Goal: Contribute content: Contribute content

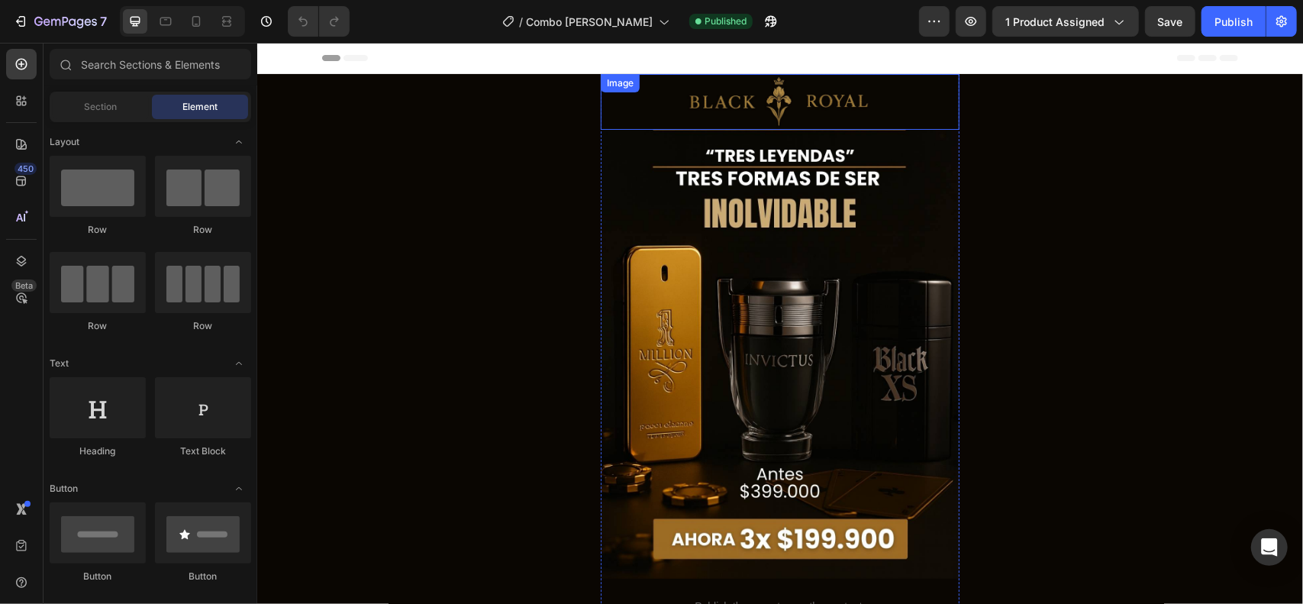
click at [757, 104] on img at bounding box center [779, 101] width 359 height 56
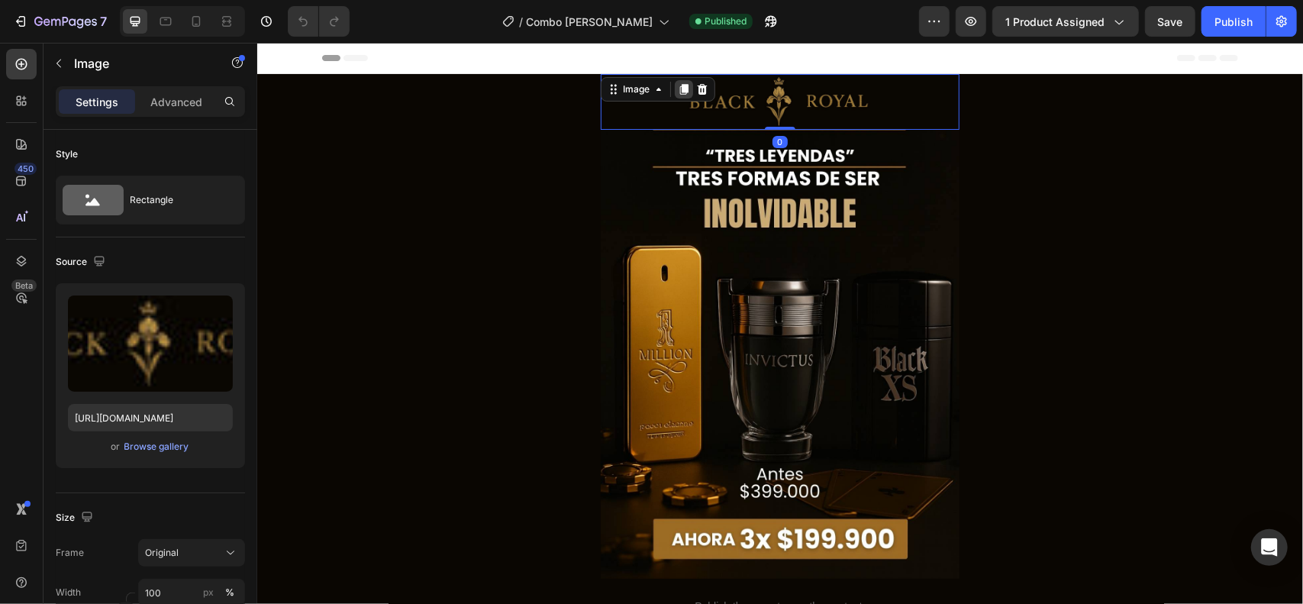
click at [679, 85] on icon at bounding box center [683, 88] width 8 height 11
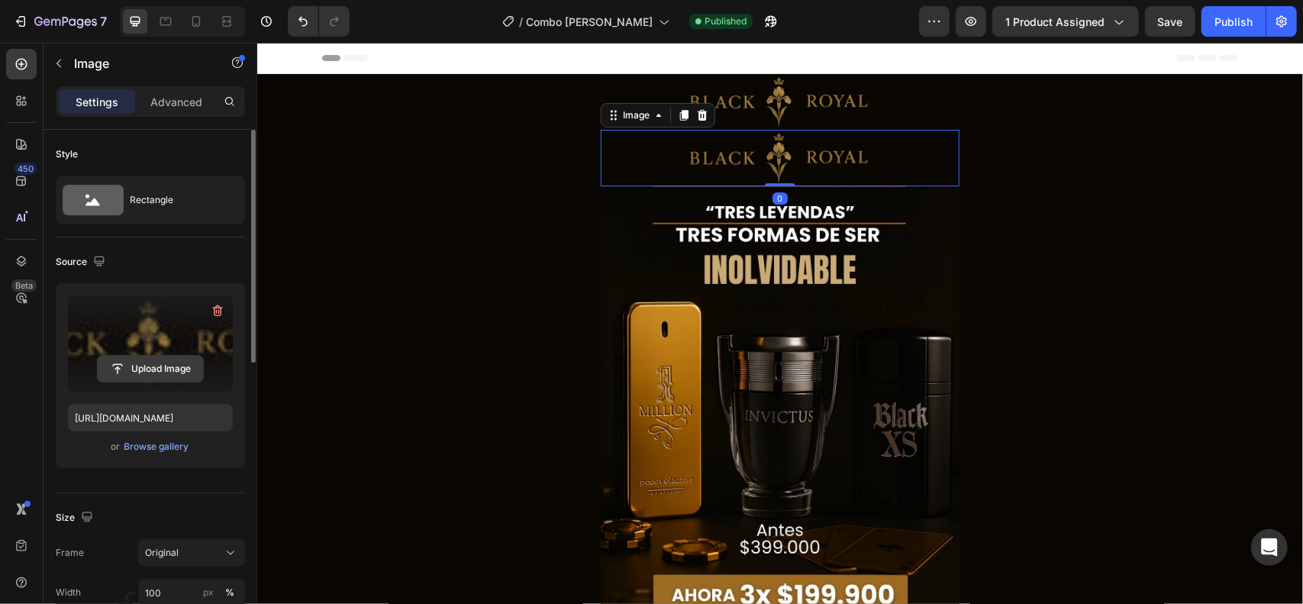
click at [172, 370] on input "file" at bounding box center [150, 369] width 105 height 26
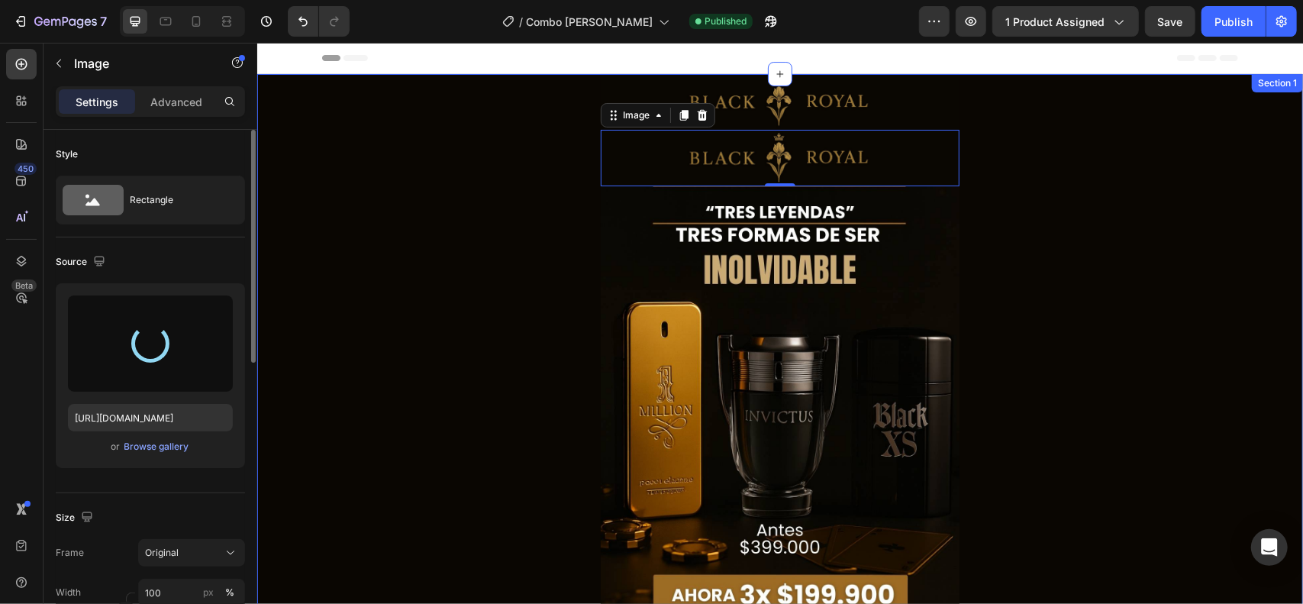
type input "[URL][DOMAIN_NAME]"
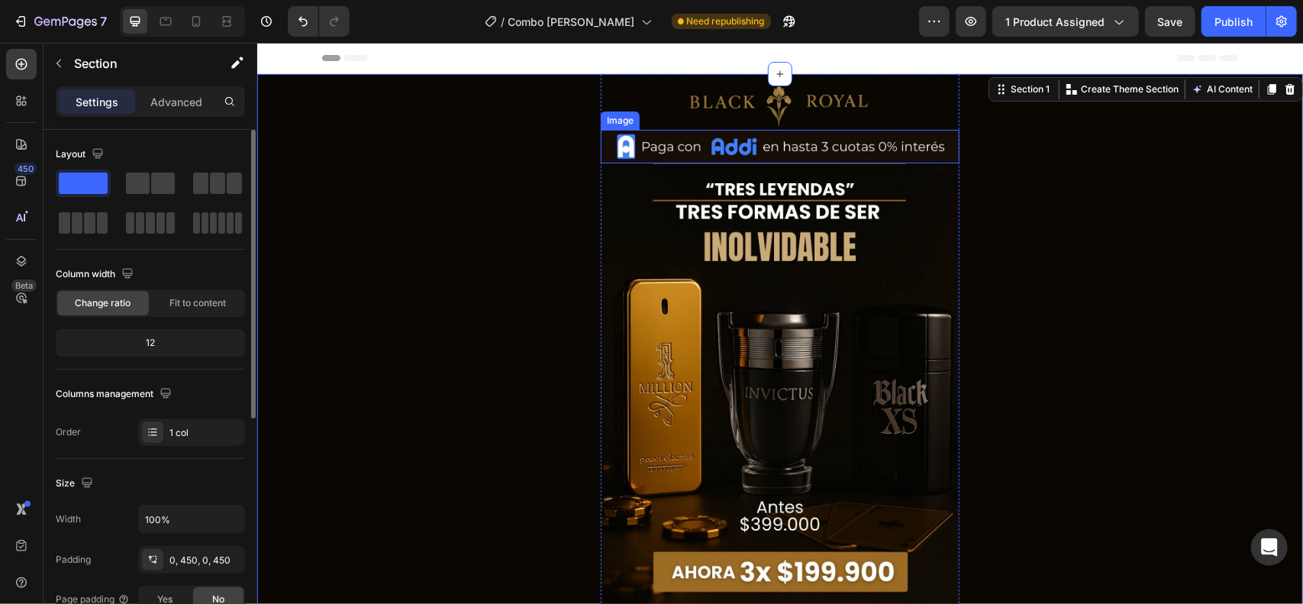
drag, startPoint x: 670, startPoint y: 147, endPoint x: 650, endPoint y: 145, distance: 19.9
click at [670, 147] on img at bounding box center [779, 146] width 359 height 34
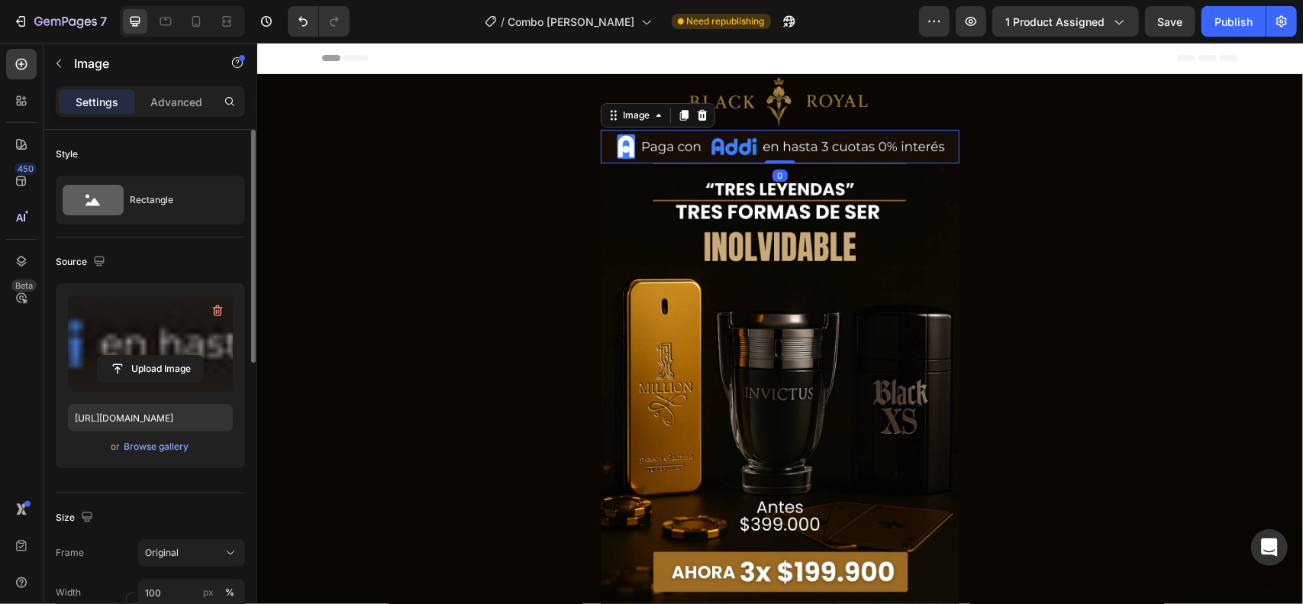
click at [154, 334] on label at bounding box center [150, 343] width 165 height 96
click at [154, 356] on input "file" at bounding box center [150, 369] width 105 height 26
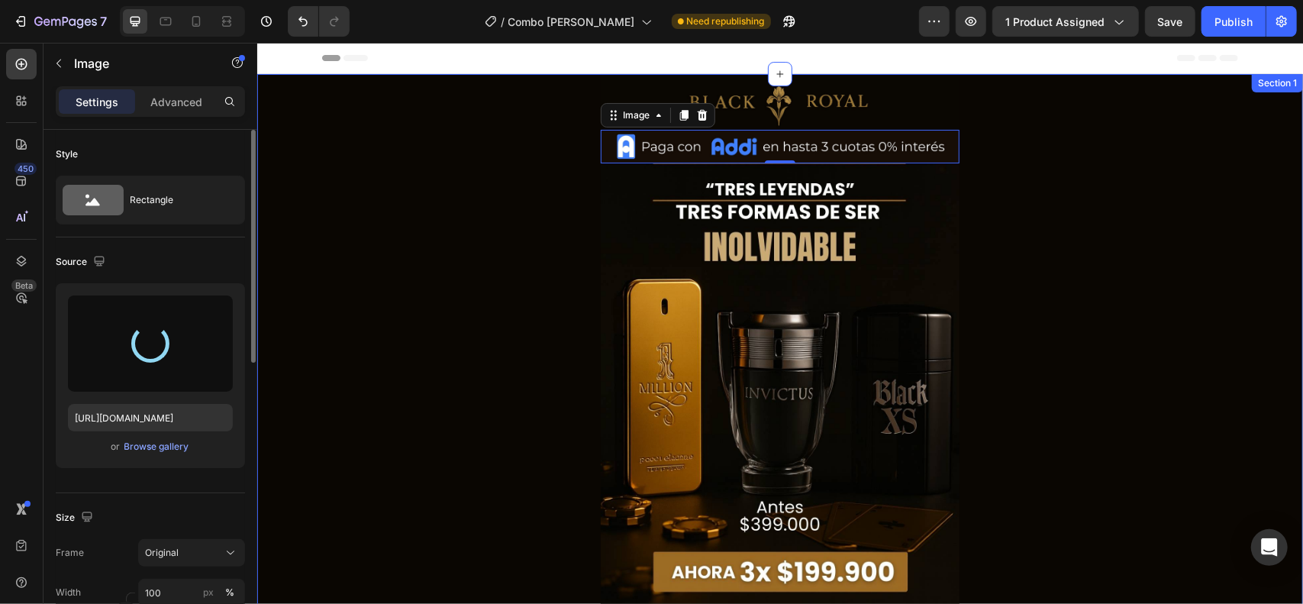
type input "[URL][DOMAIN_NAME]"
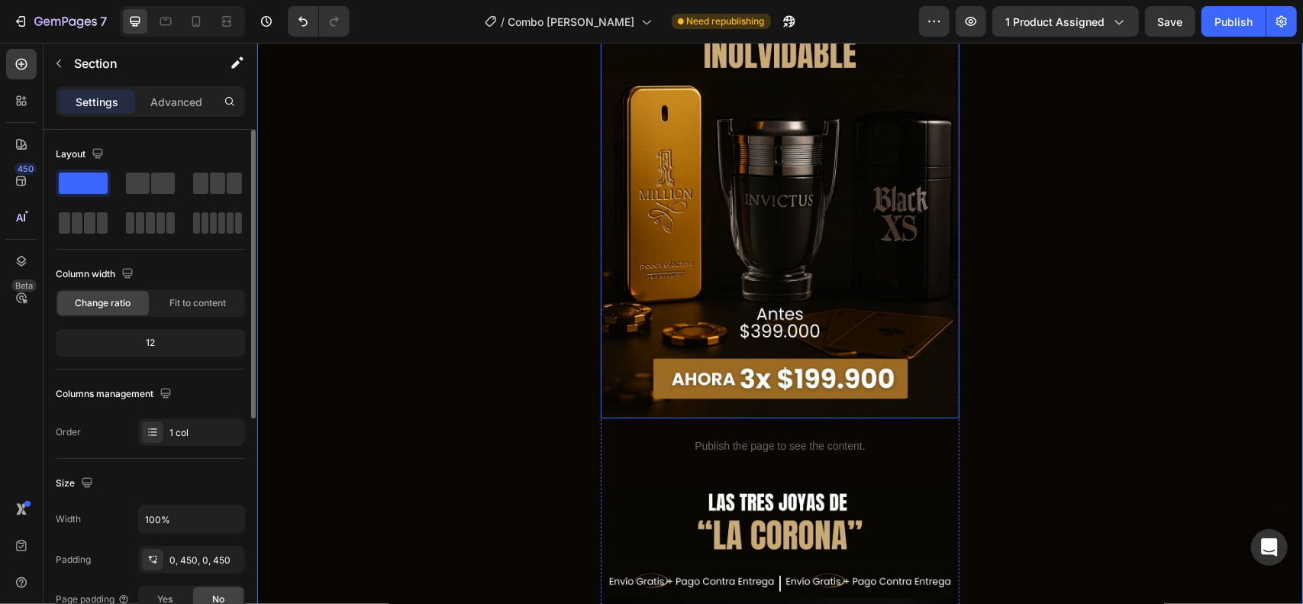
scroll to position [202, 0]
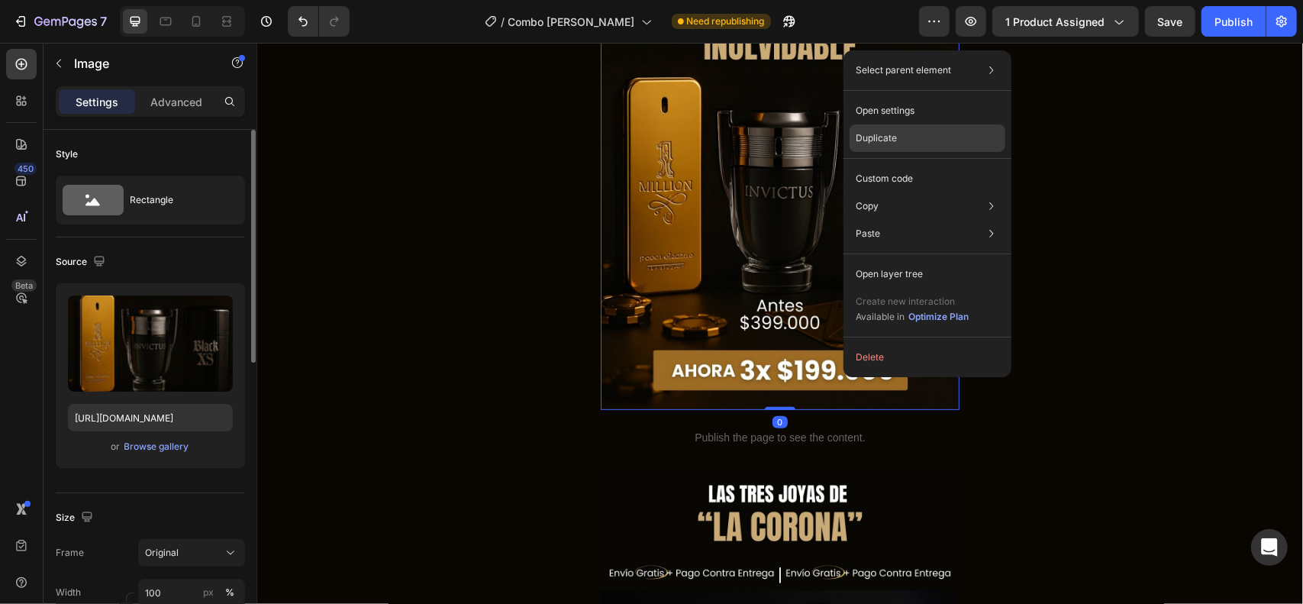
click at [905, 165] on div "Duplicate" at bounding box center [928, 178] width 156 height 27
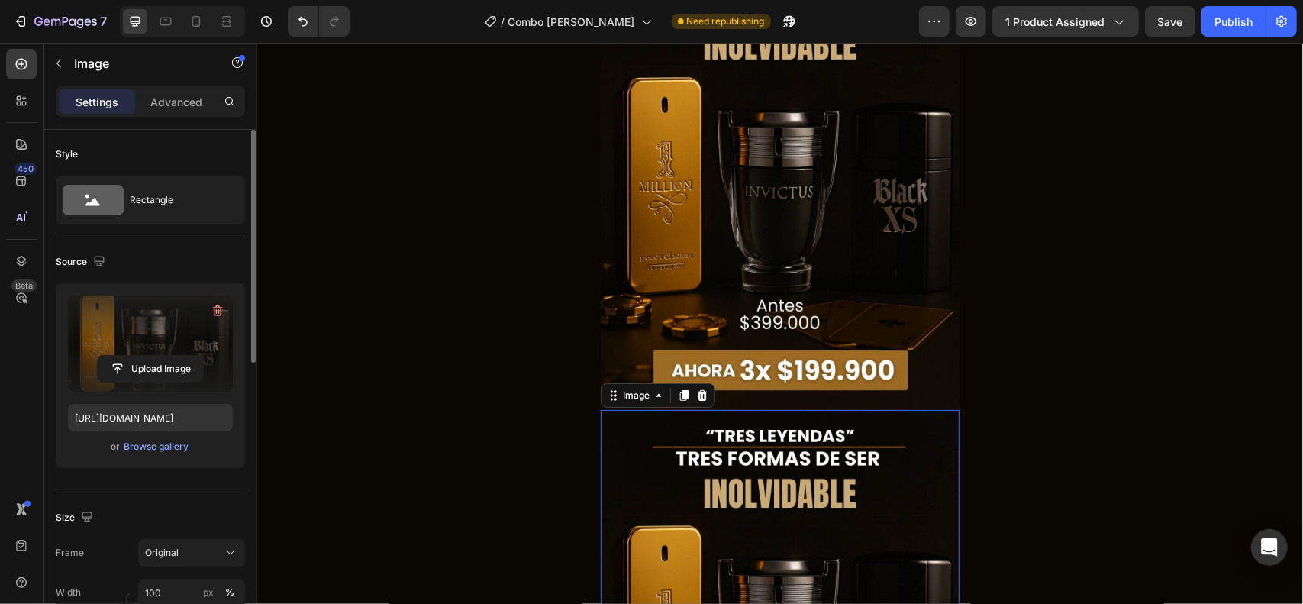
click at [166, 349] on label at bounding box center [150, 343] width 165 height 96
click at [166, 356] on input "file" at bounding box center [150, 369] width 105 height 26
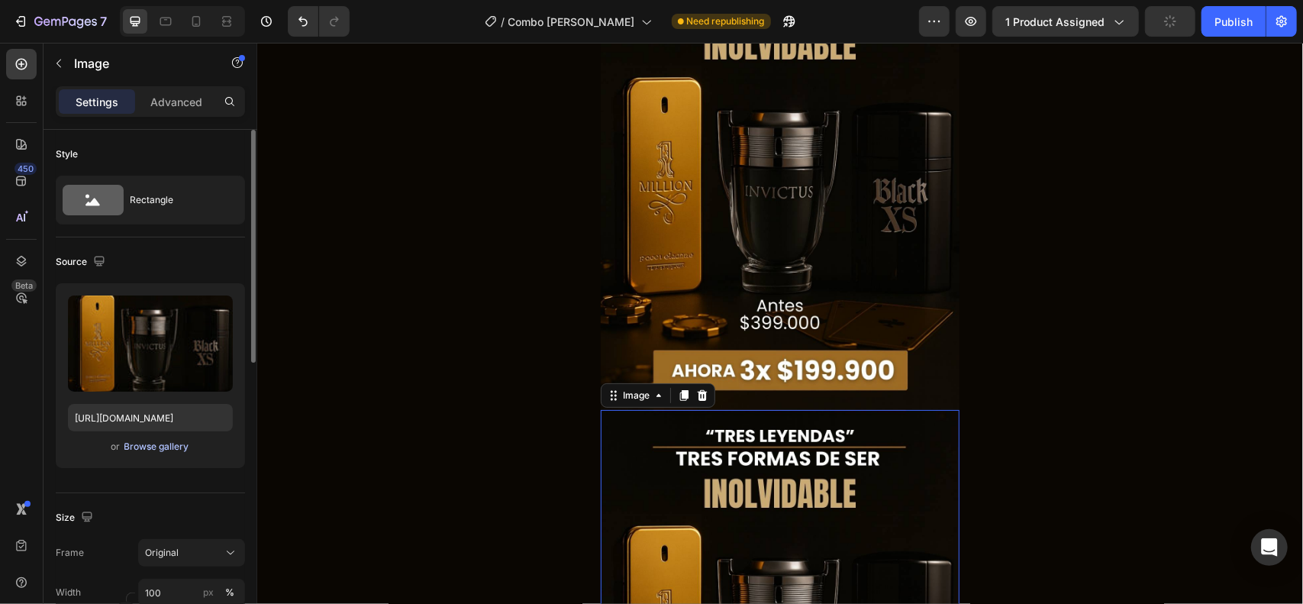
click at [184, 444] on div "Browse gallery" at bounding box center [156, 447] width 65 height 14
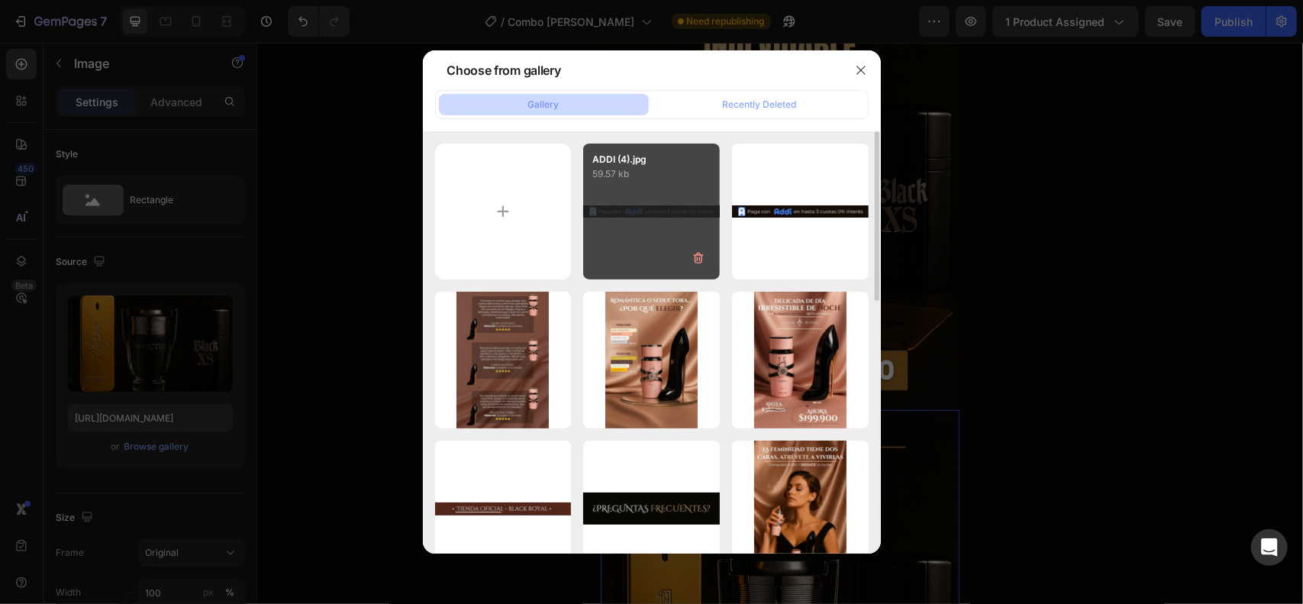
click at [641, 213] on div "ADDI (4).jpg 59.57 kb" at bounding box center [651, 212] width 137 height 137
type input "[URL][DOMAIN_NAME]"
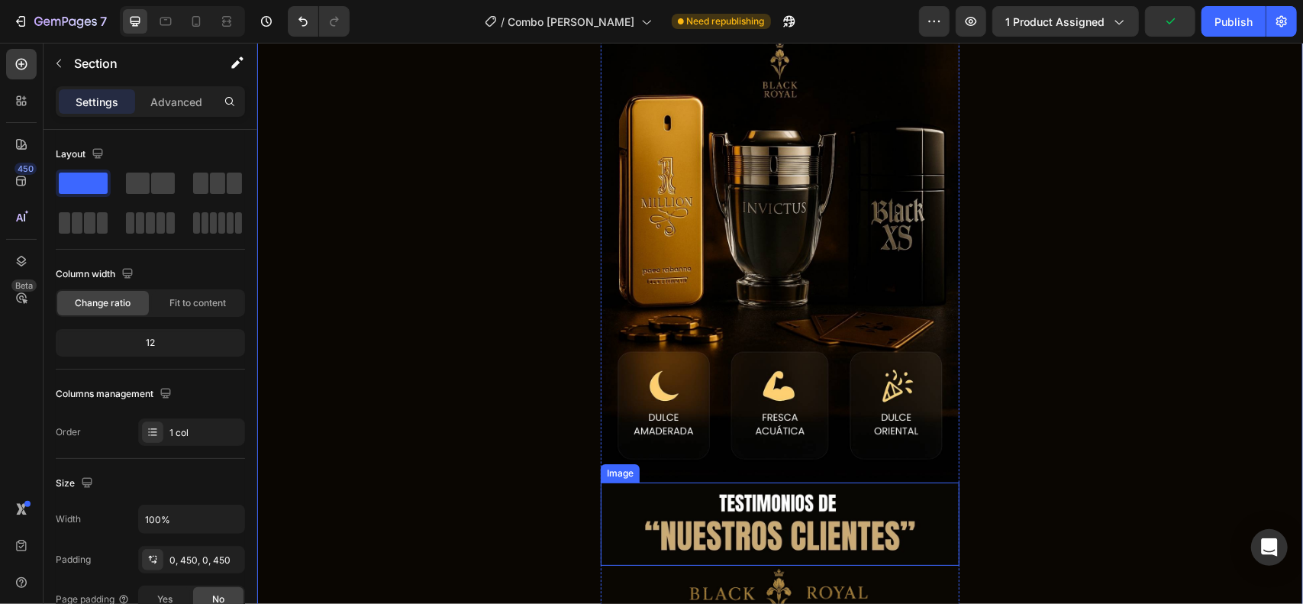
scroll to position [1321, 0]
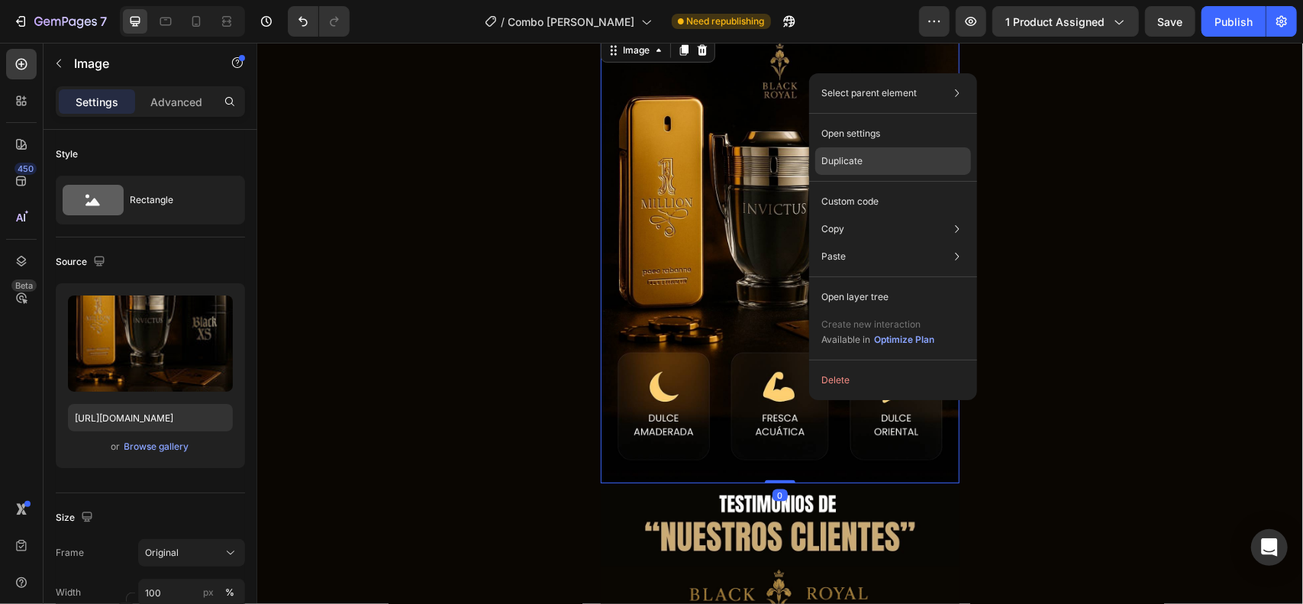
click at [864, 188] on div "Duplicate" at bounding box center [893, 201] width 156 height 27
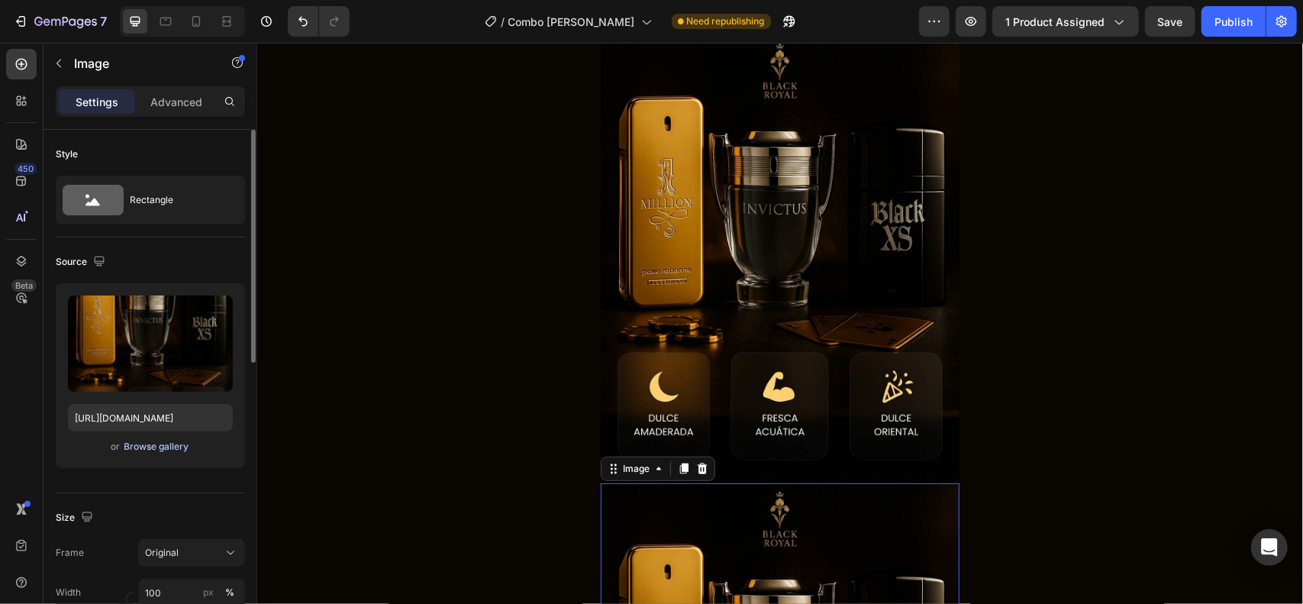
click at [160, 452] on div "Browse gallery" at bounding box center [156, 447] width 65 height 14
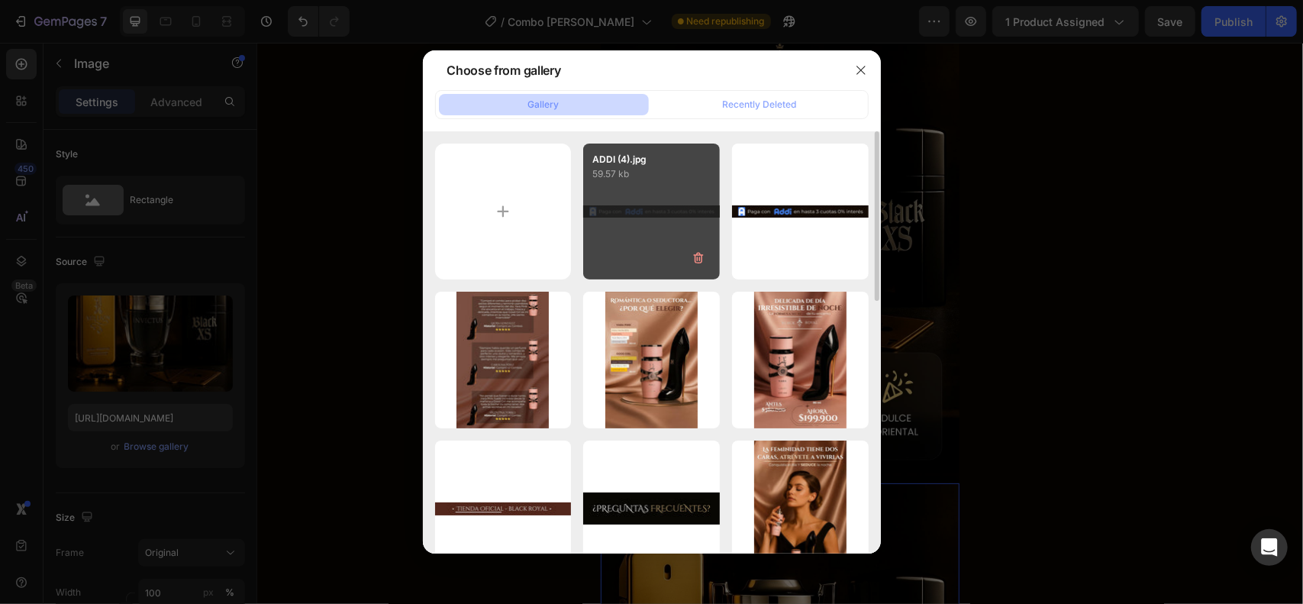
click at [615, 213] on div "ADDI (4).jpg 59.57 kb" at bounding box center [651, 212] width 137 height 137
type input "[URL][DOMAIN_NAME]"
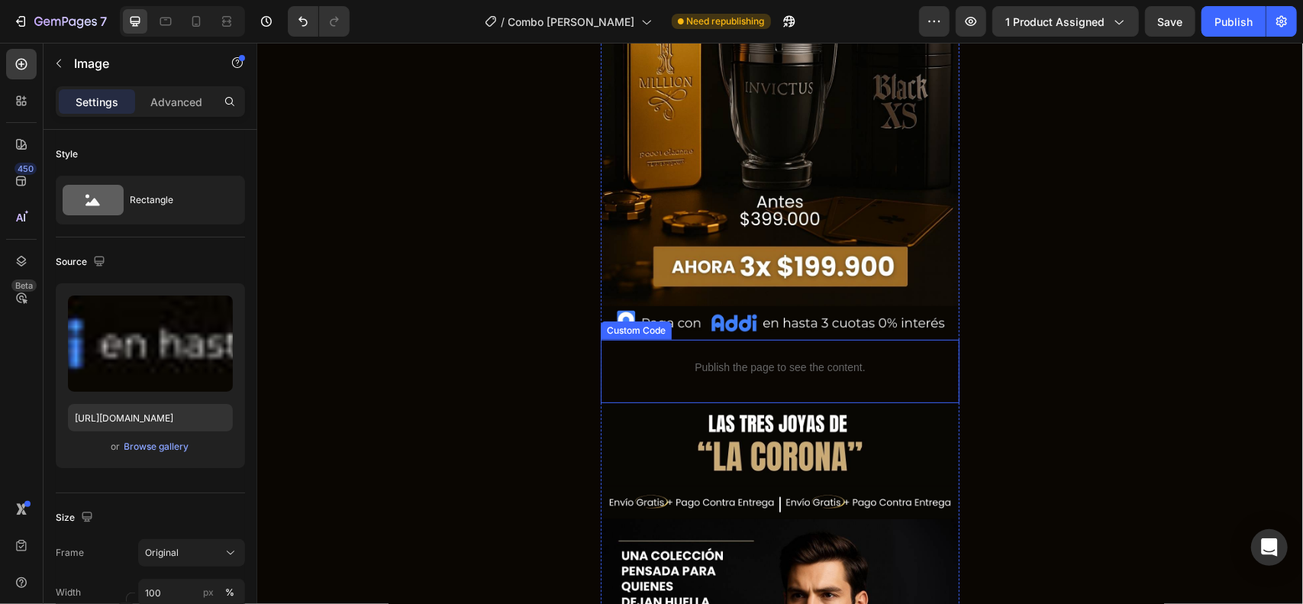
scroll to position [304, 0]
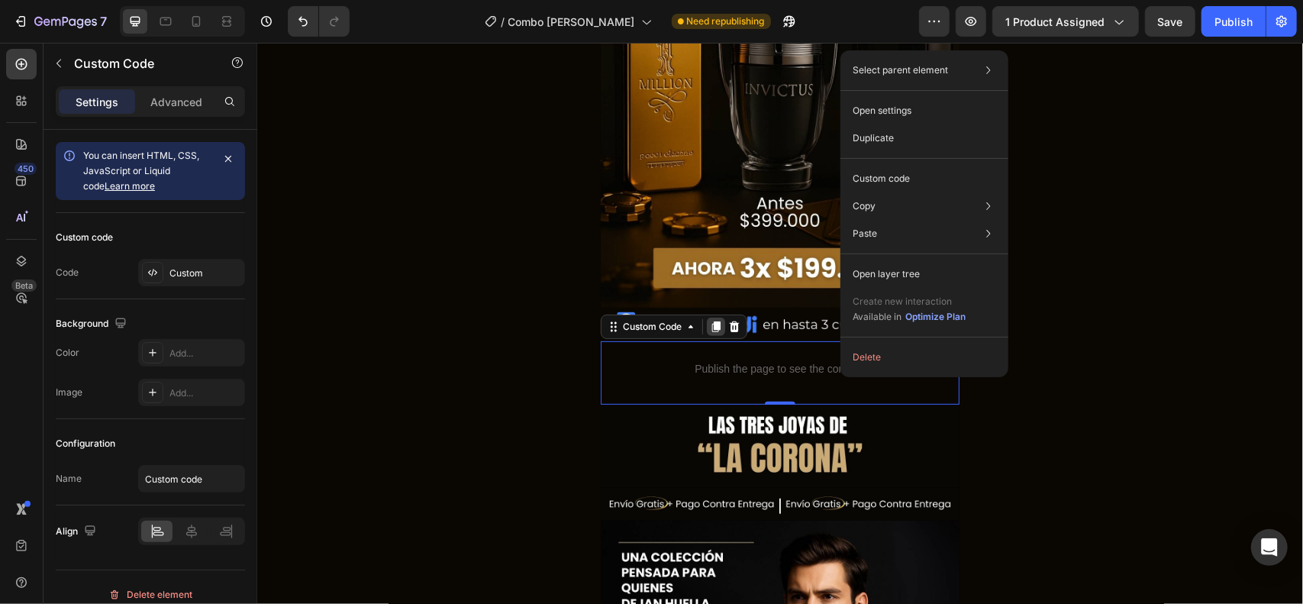
click at [720, 321] on icon at bounding box center [715, 326] width 8 height 11
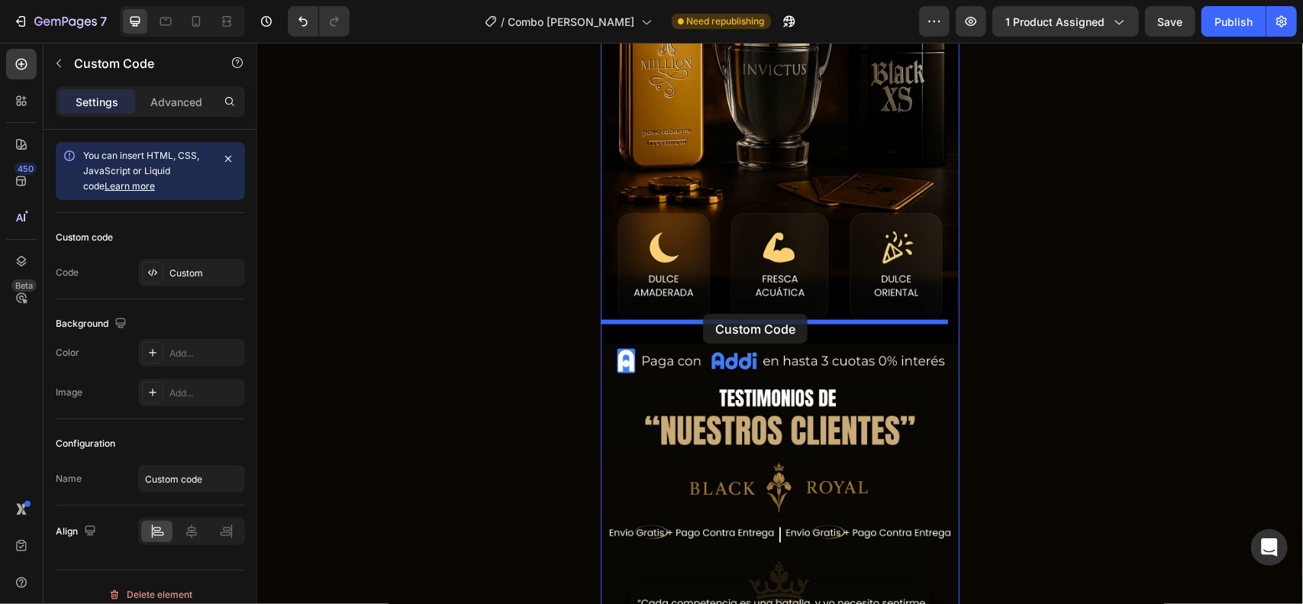
drag, startPoint x: 624, startPoint y: 371, endPoint x: 702, endPoint y: 313, distance: 97.1
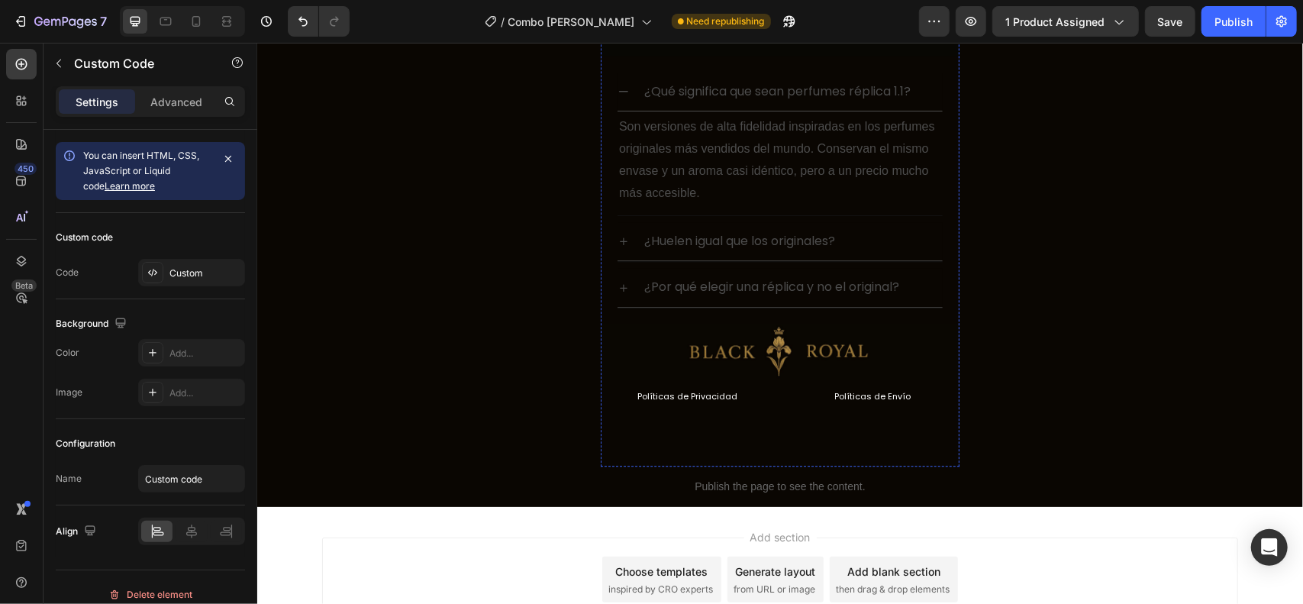
scroll to position [2550, 0]
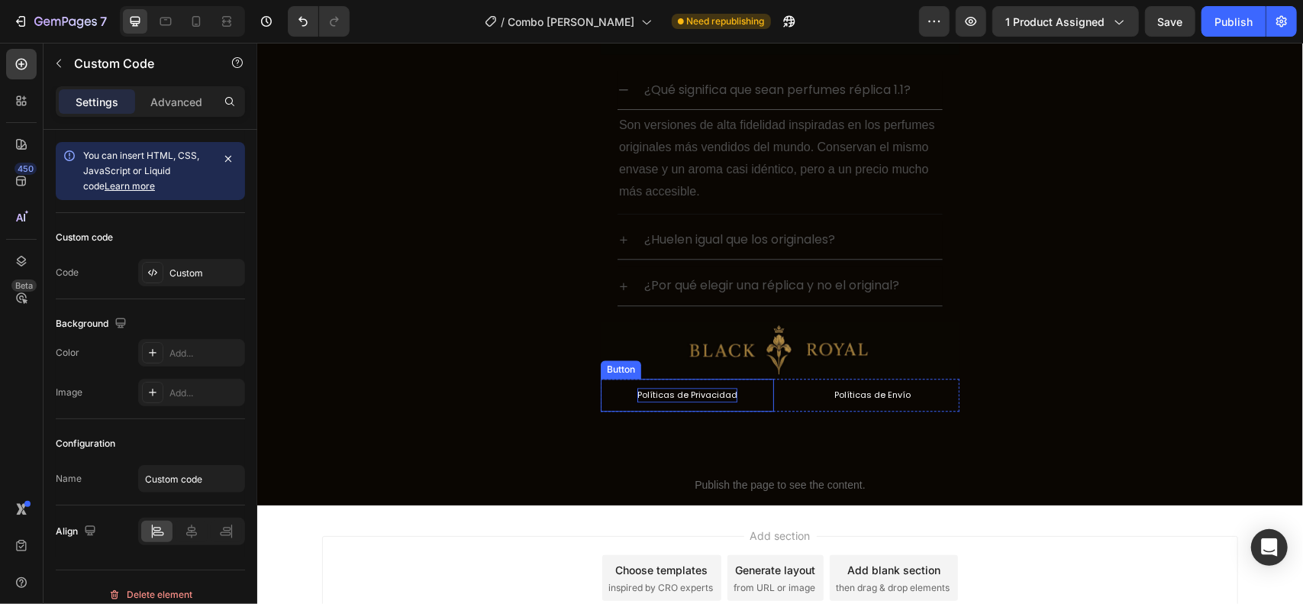
click at [716, 387] on p "Políticas de Privacidad" at bounding box center [687, 394] width 100 height 15
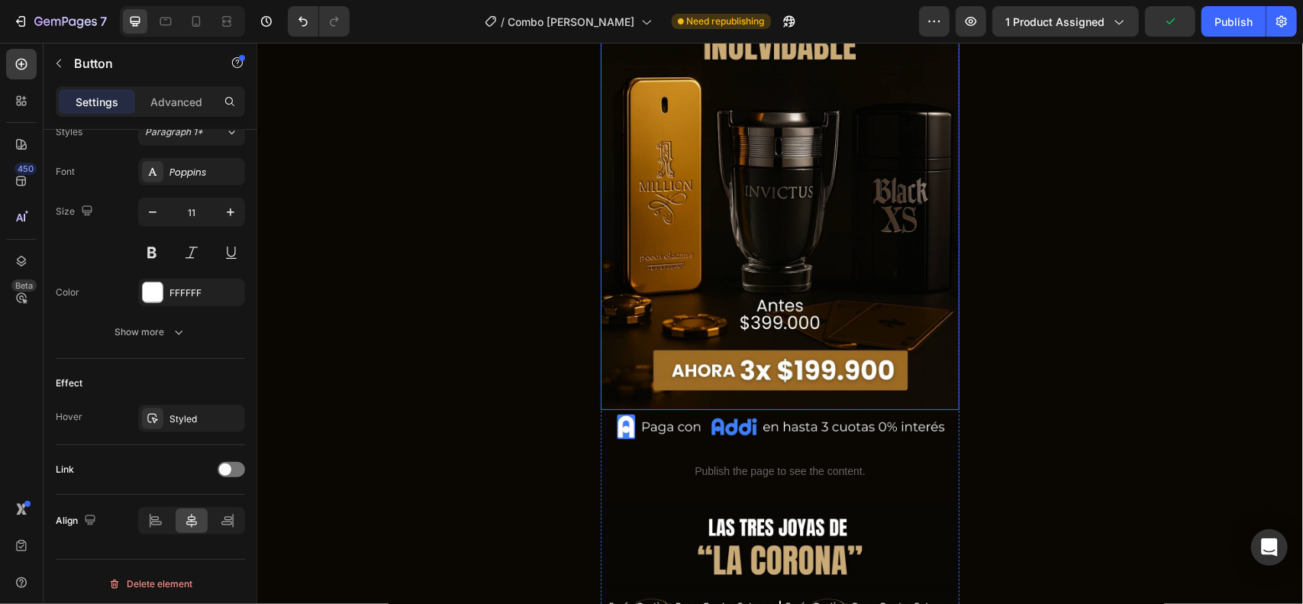
scroll to position [202, 0]
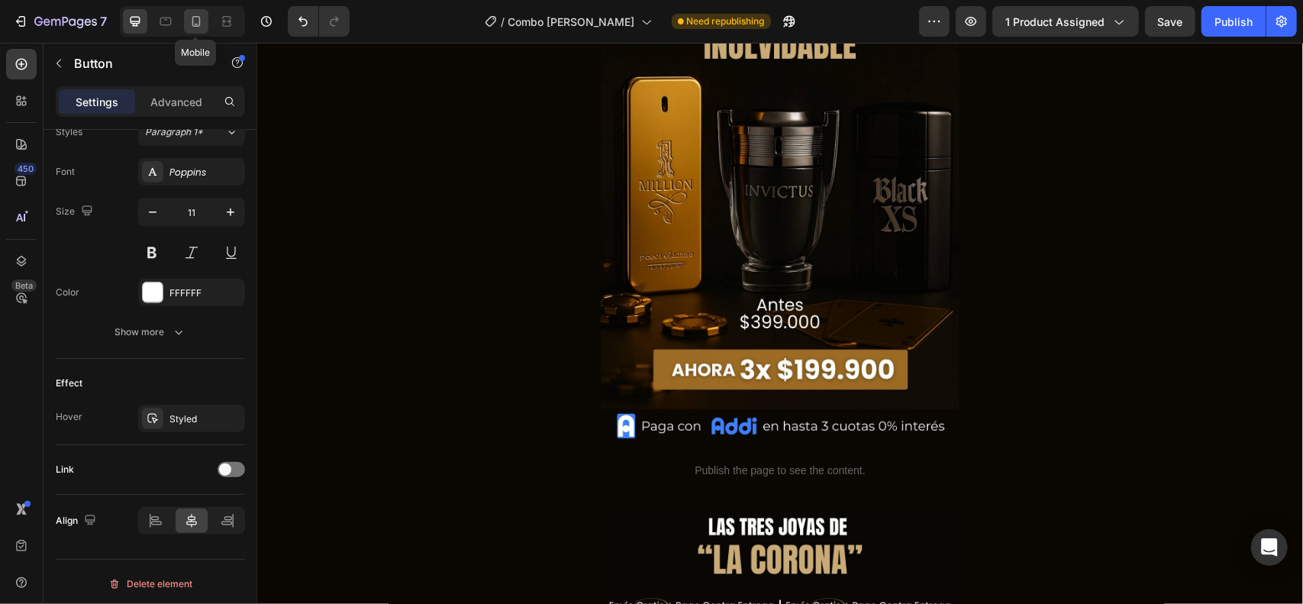
click at [196, 15] on icon at bounding box center [196, 21] width 15 height 15
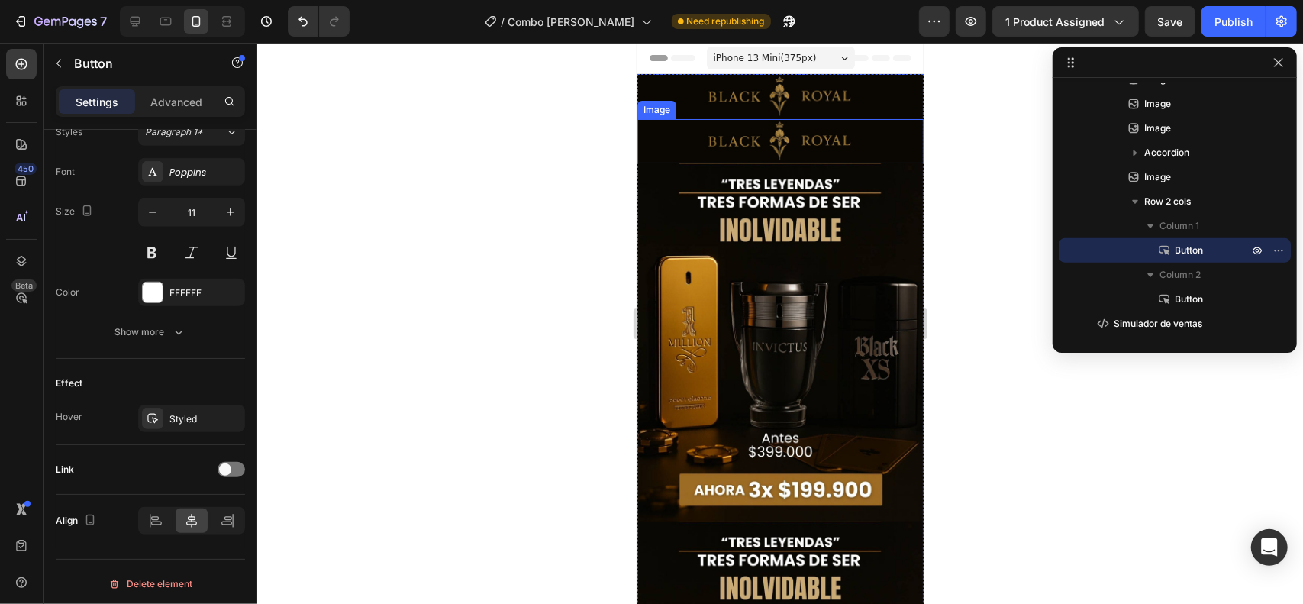
drag, startPoint x: 788, startPoint y: 134, endPoint x: 760, endPoint y: 148, distance: 31.4
click at [788, 134] on img at bounding box center [780, 140] width 286 height 45
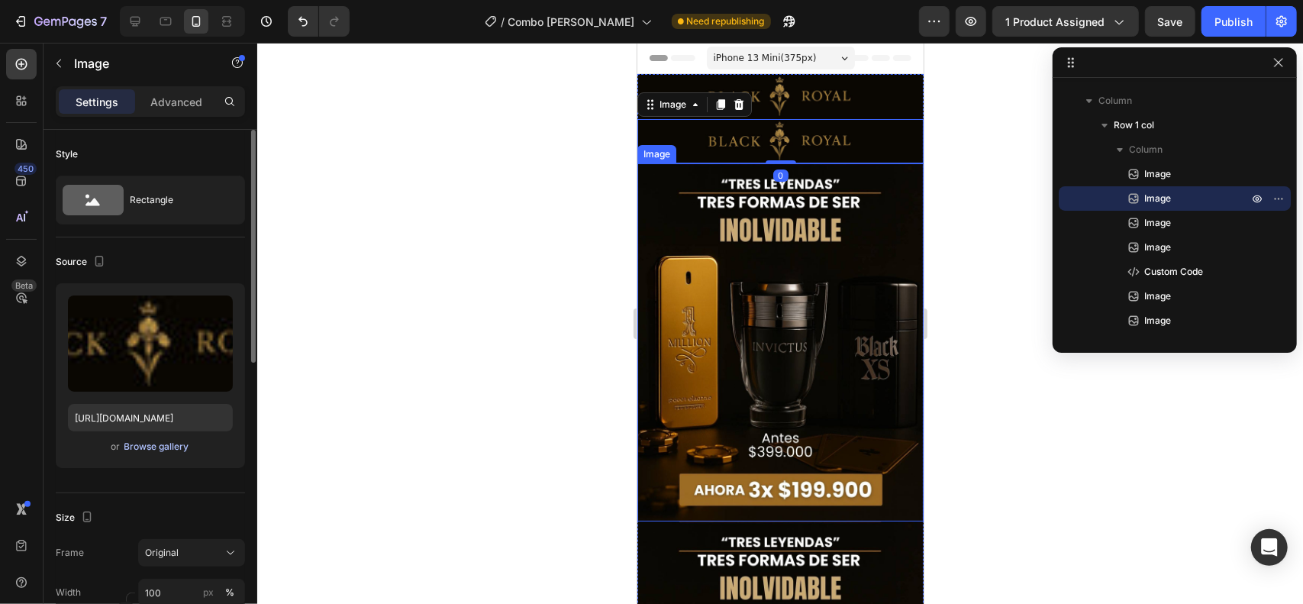
click at [169, 440] on div "Browse gallery" at bounding box center [156, 447] width 65 height 14
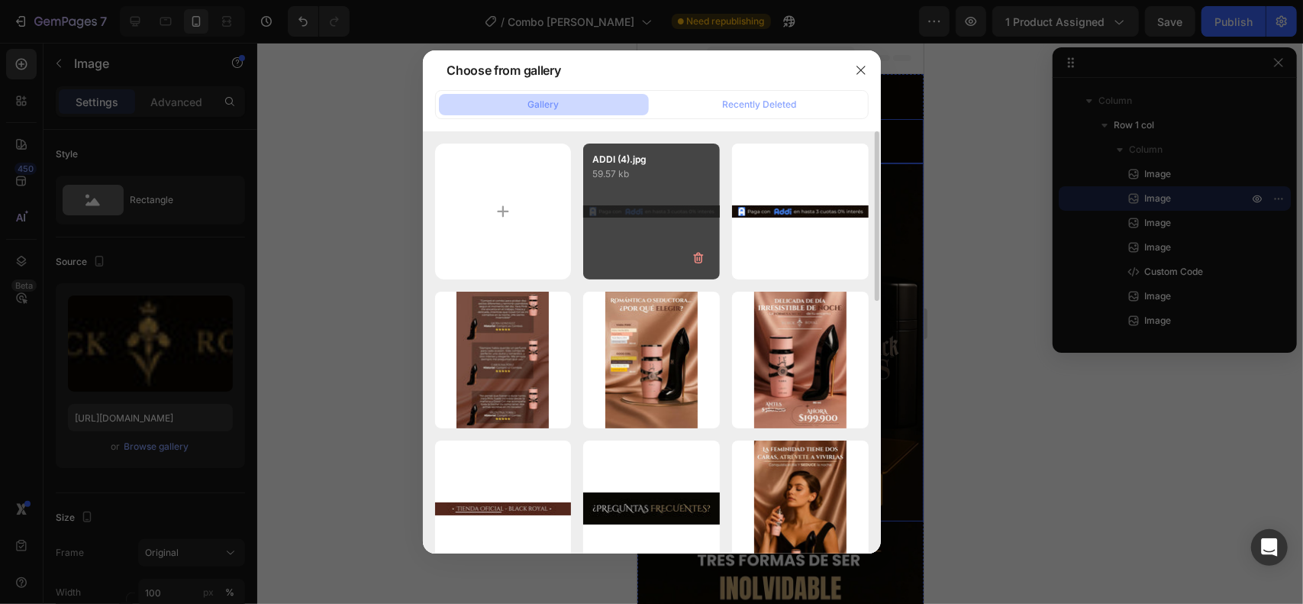
click at [649, 231] on div "ADDI (4).jpg 59.57 kb" at bounding box center [651, 212] width 137 height 137
type input "[URL][DOMAIN_NAME]"
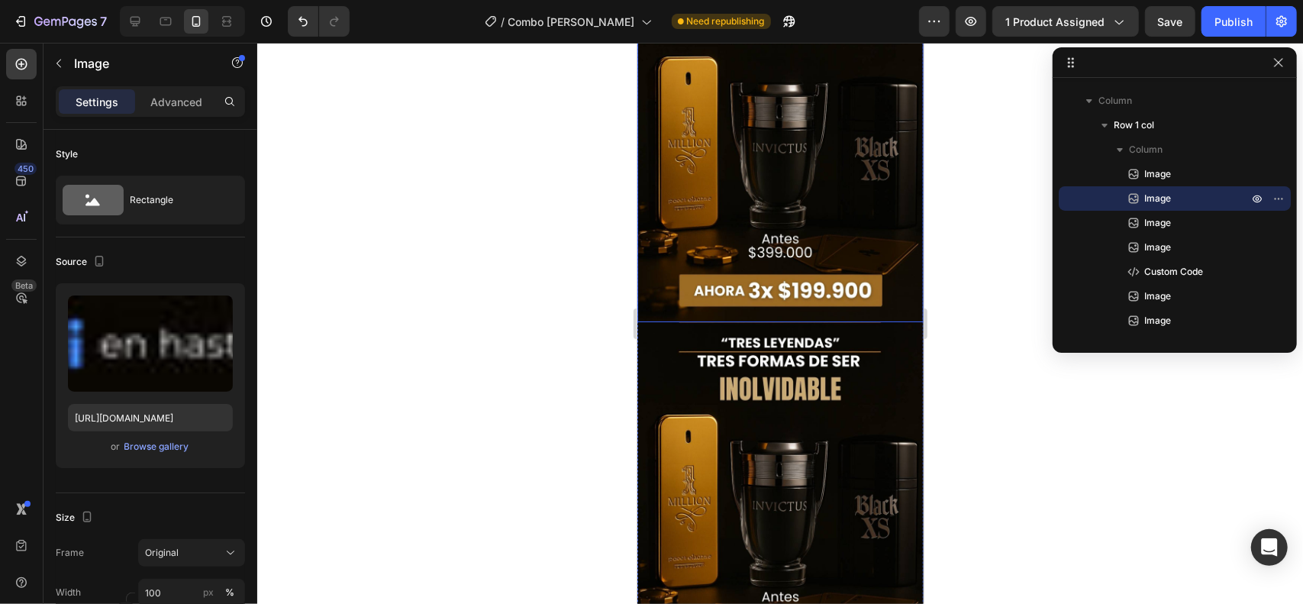
scroll to position [202, 0]
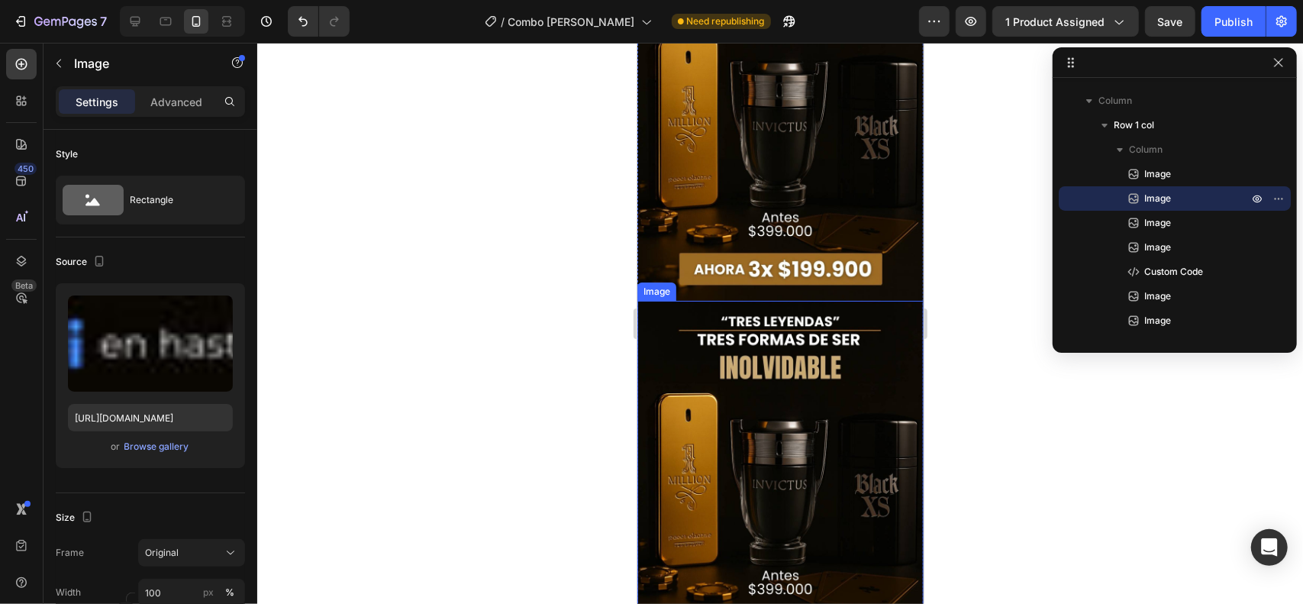
click at [800, 337] on img at bounding box center [780, 479] width 286 height 358
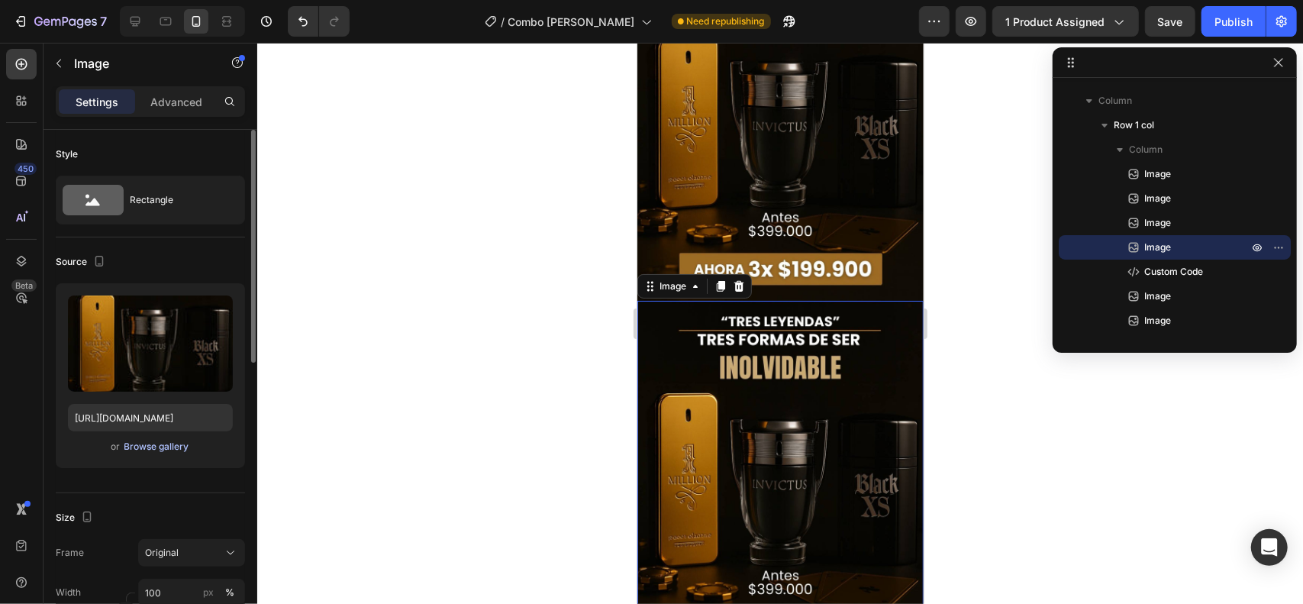
click at [182, 450] on div "Browse gallery" at bounding box center [156, 447] width 65 height 14
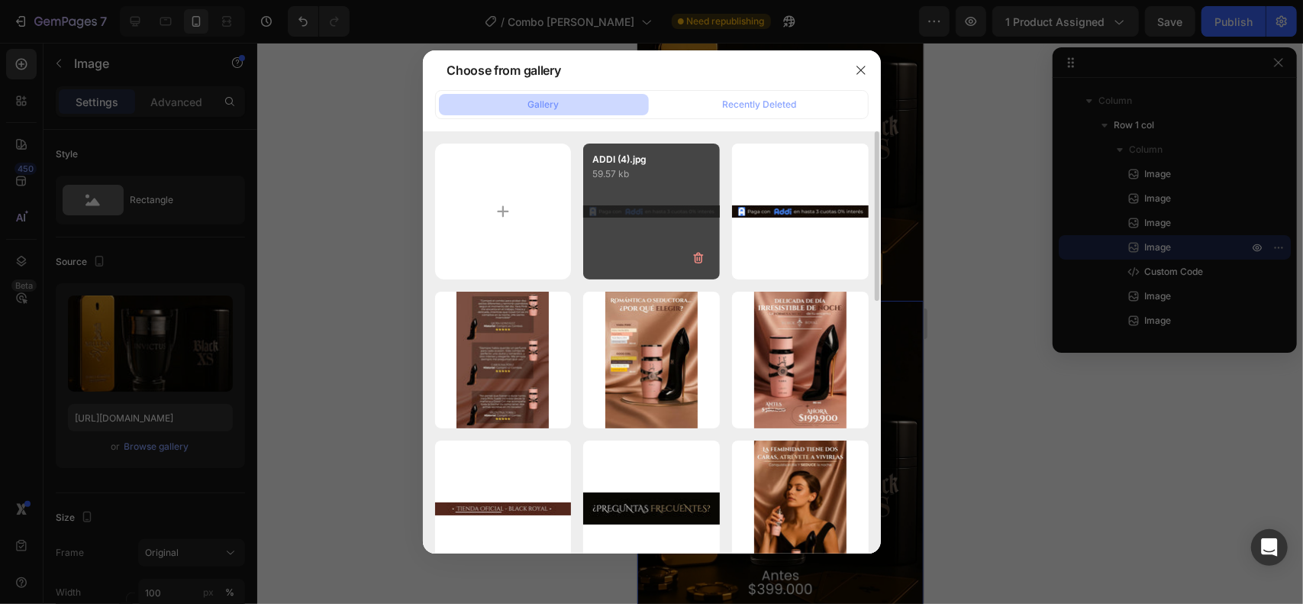
click at [614, 192] on div "ADDI (4).jpg 59.57 kb" at bounding box center [651, 212] width 137 height 137
type input "[URL][DOMAIN_NAME]"
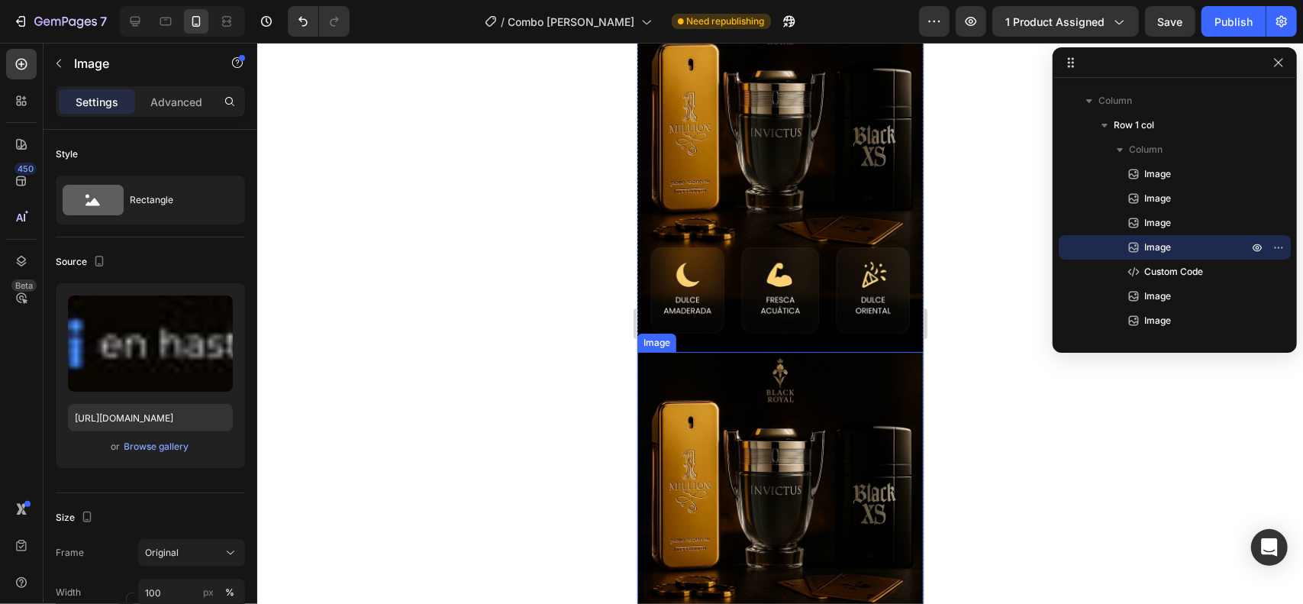
scroll to position [1118, 0]
click at [779, 354] on img at bounding box center [780, 529] width 286 height 358
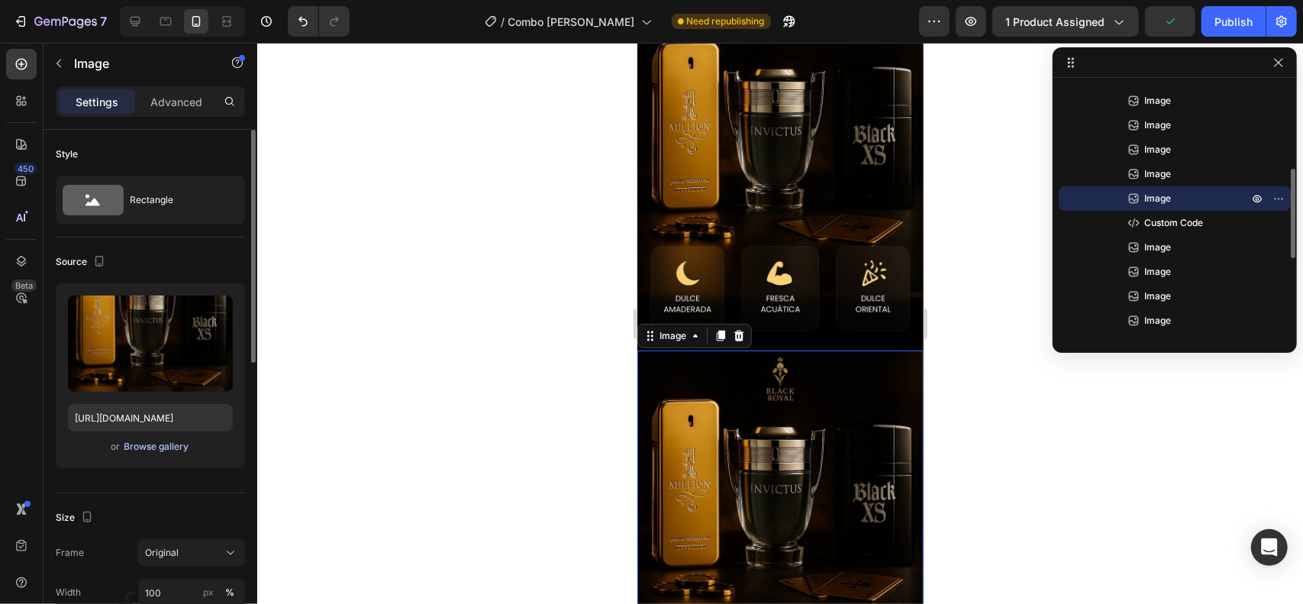
click at [158, 449] on div "Browse gallery" at bounding box center [156, 447] width 65 height 14
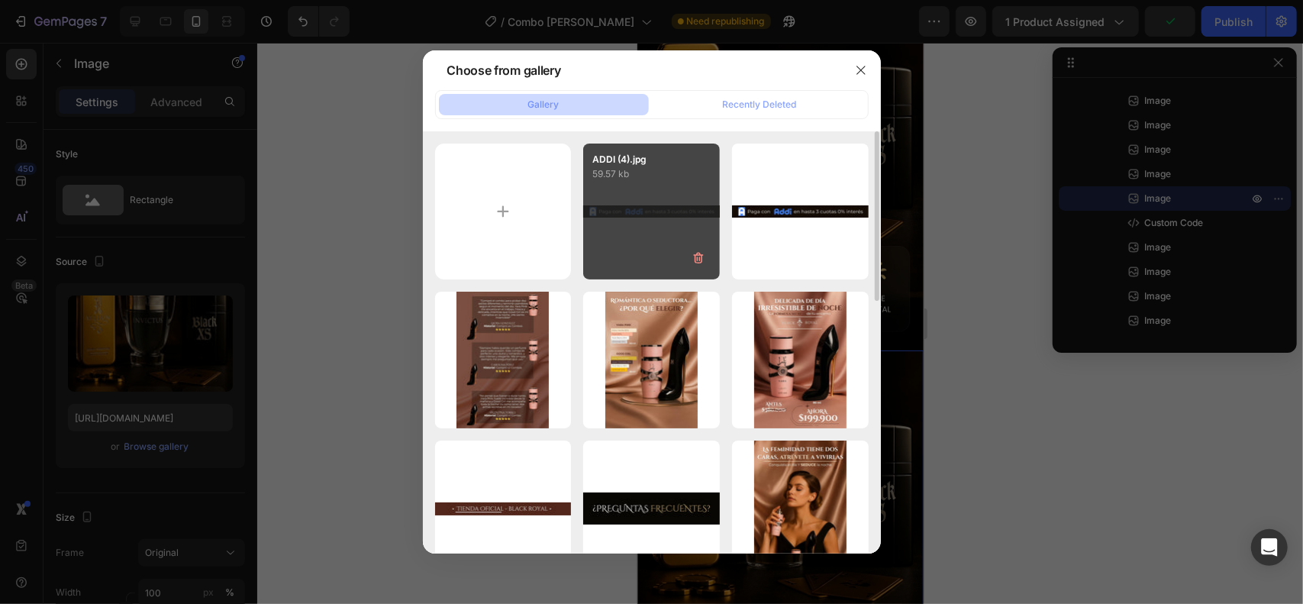
click at [608, 209] on div "ADDI (4).jpg 59.57 kb" at bounding box center [651, 212] width 137 height 137
type input "[URL][DOMAIN_NAME]"
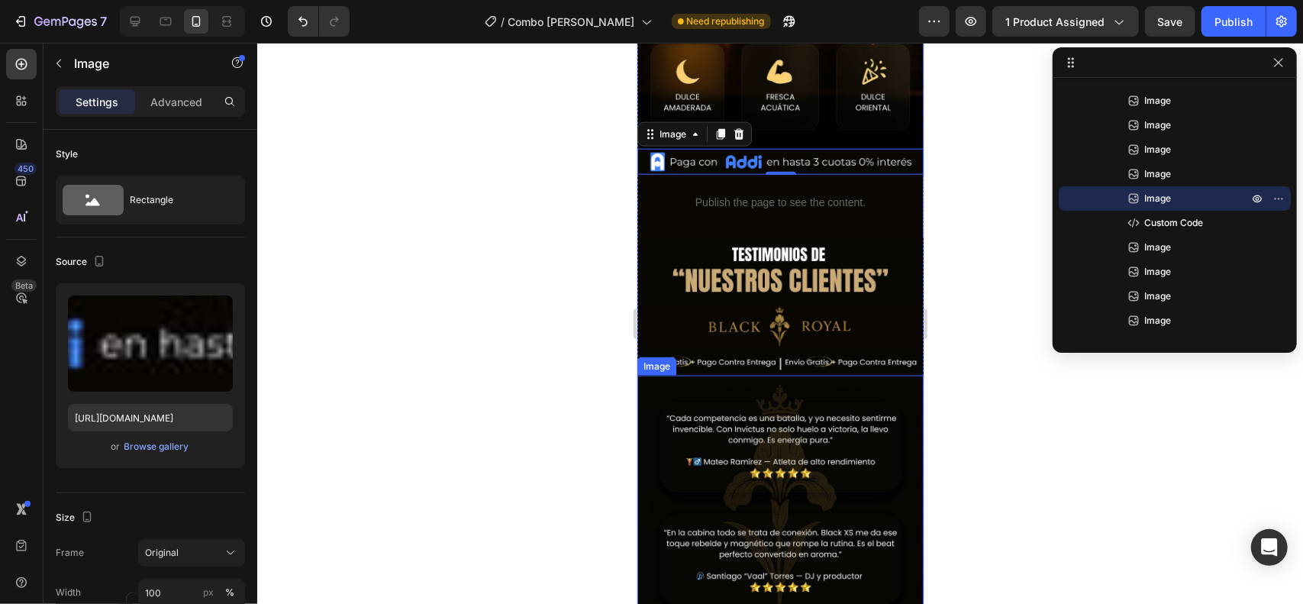
scroll to position [1321, 0]
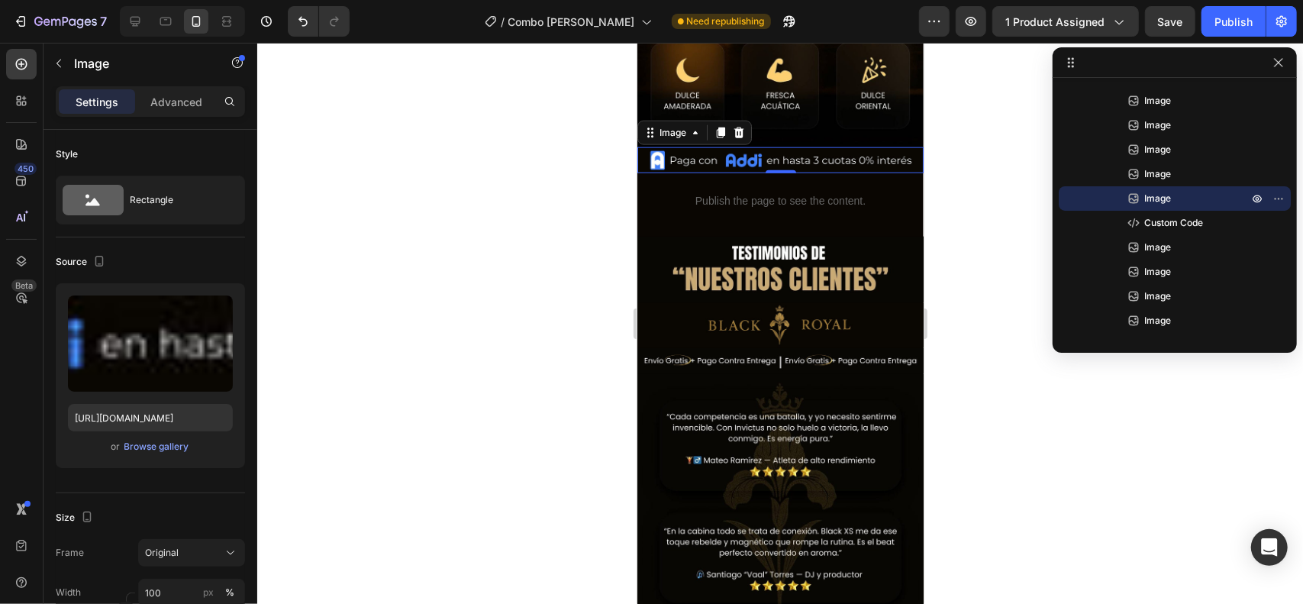
click at [1221, 37] on div "7 / Combo [PERSON_NAME] Need republishing Preview 1 product assigned Save Publi…" at bounding box center [651, 22] width 1303 height 44
click at [1226, 21] on div "Publish" at bounding box center [1234, 22] width 38 height 16
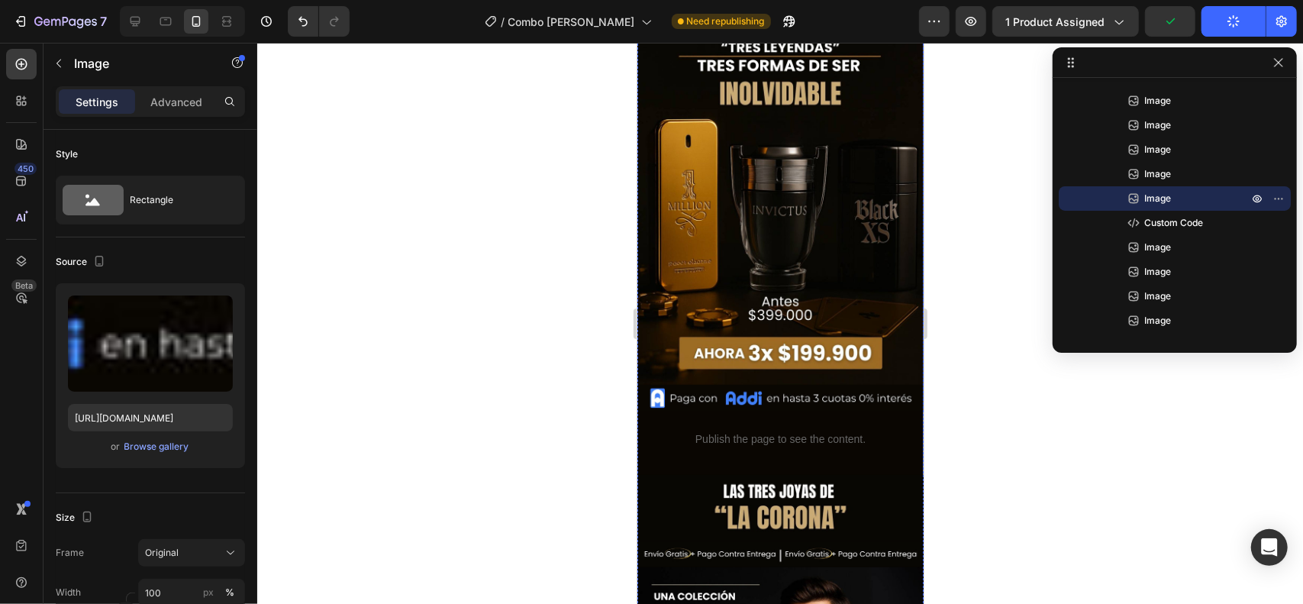
scroll to position [0, 0]
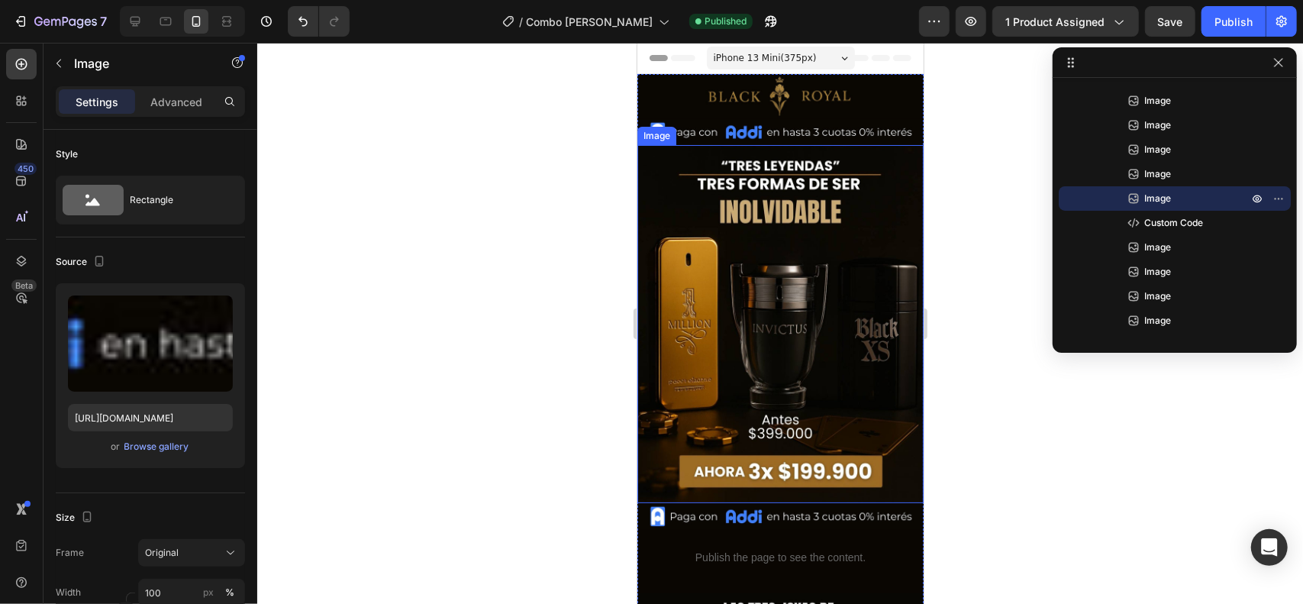
click at [761, 289] on img at bounding box center [780, 323] width 286 height 358
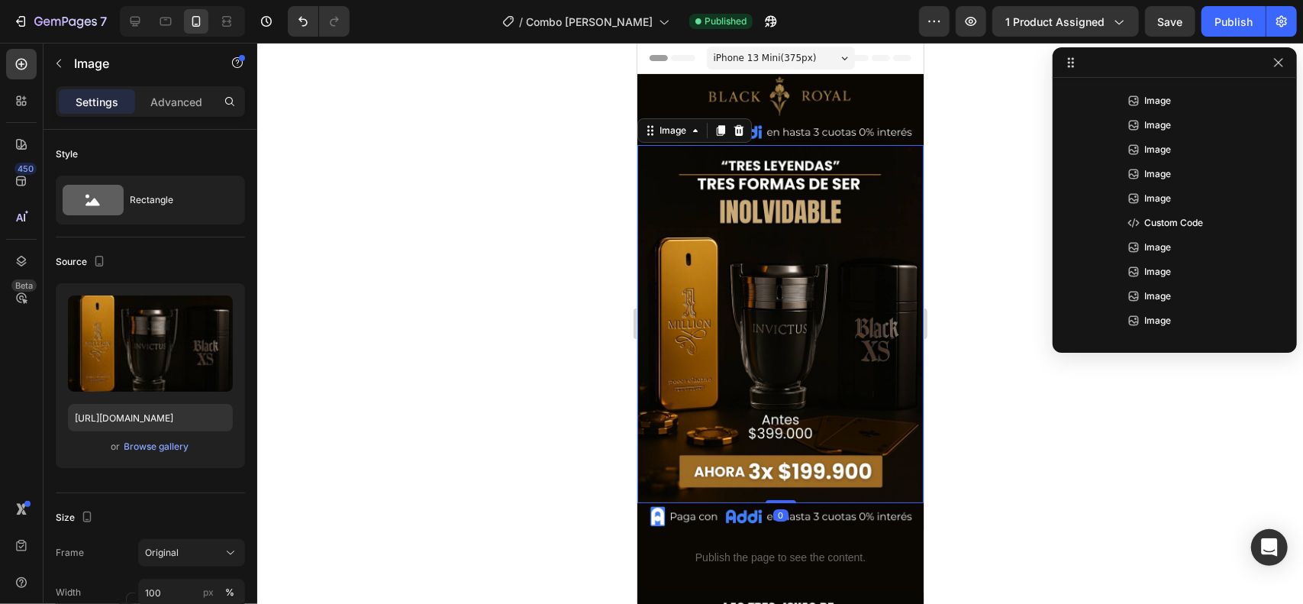
scroll to position [44, 0]
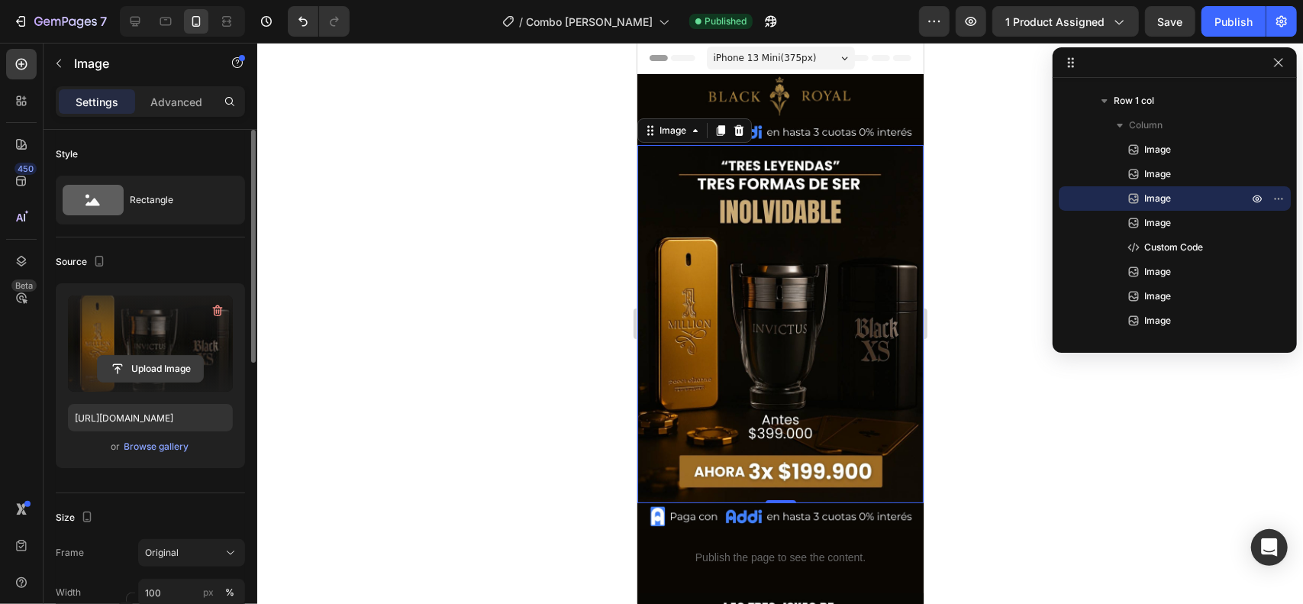
click at [179, 360] on input "file" at bounding box center [150, 369] width 105 height 26
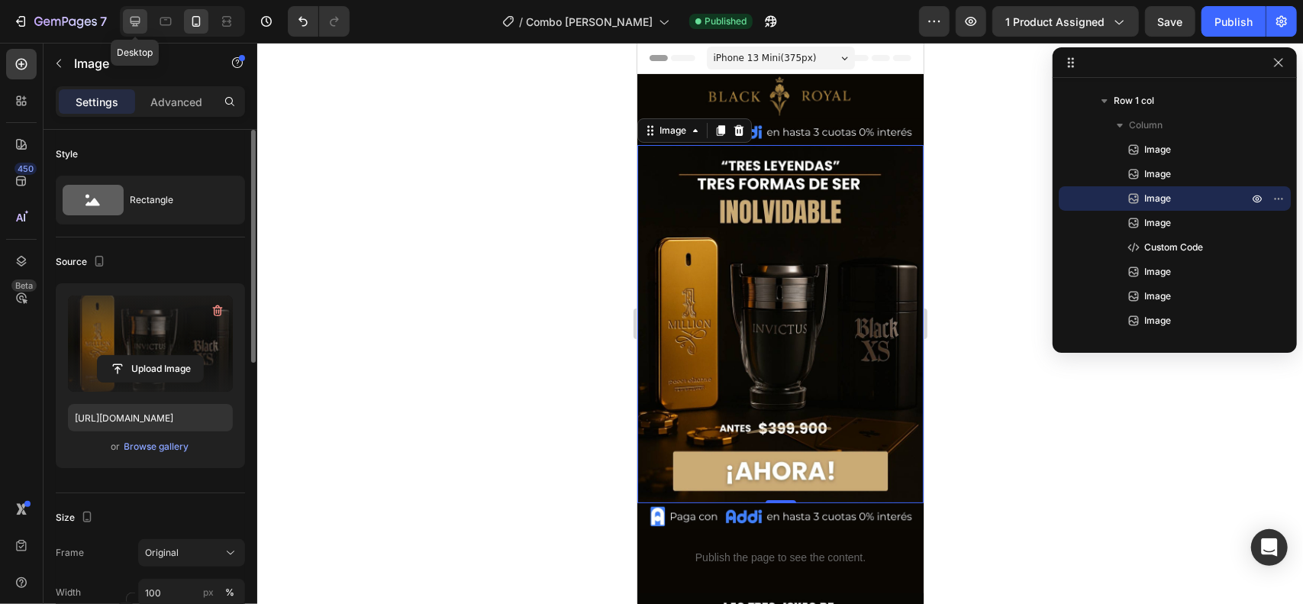
click at [134, 24] on icon at bounding box center [136, 22] width 10 height 10
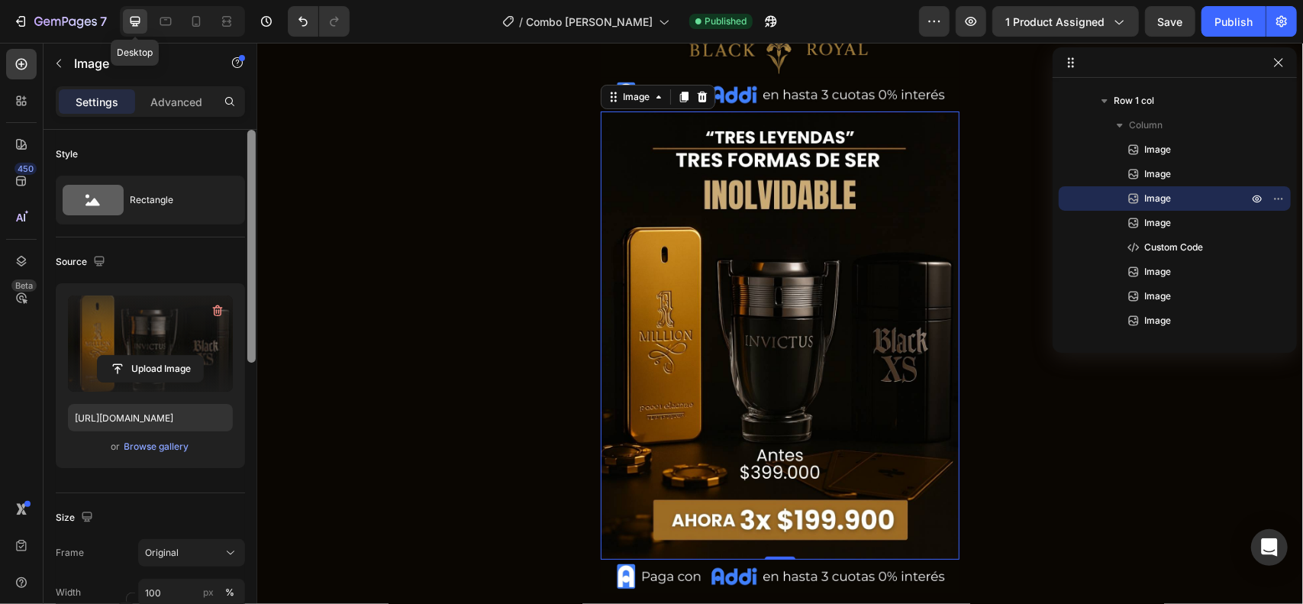
scroll to position [64, 0]
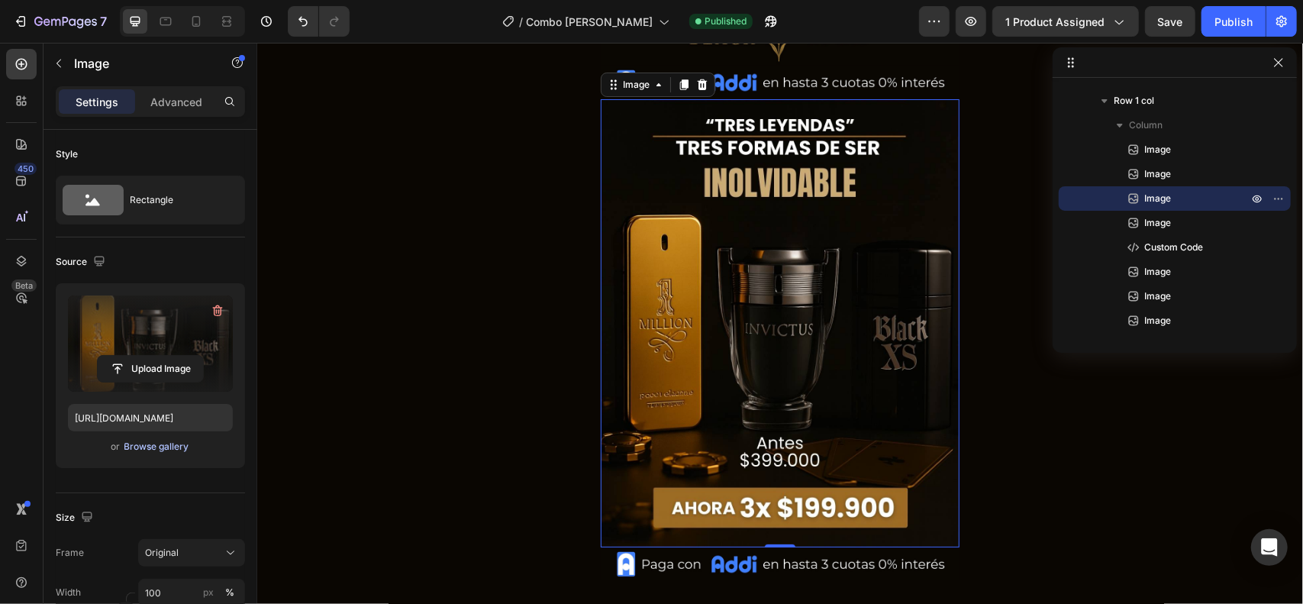
click at [153, 447] on div "Browse gallery" at bounding box center [156, 447] width 65 height 14
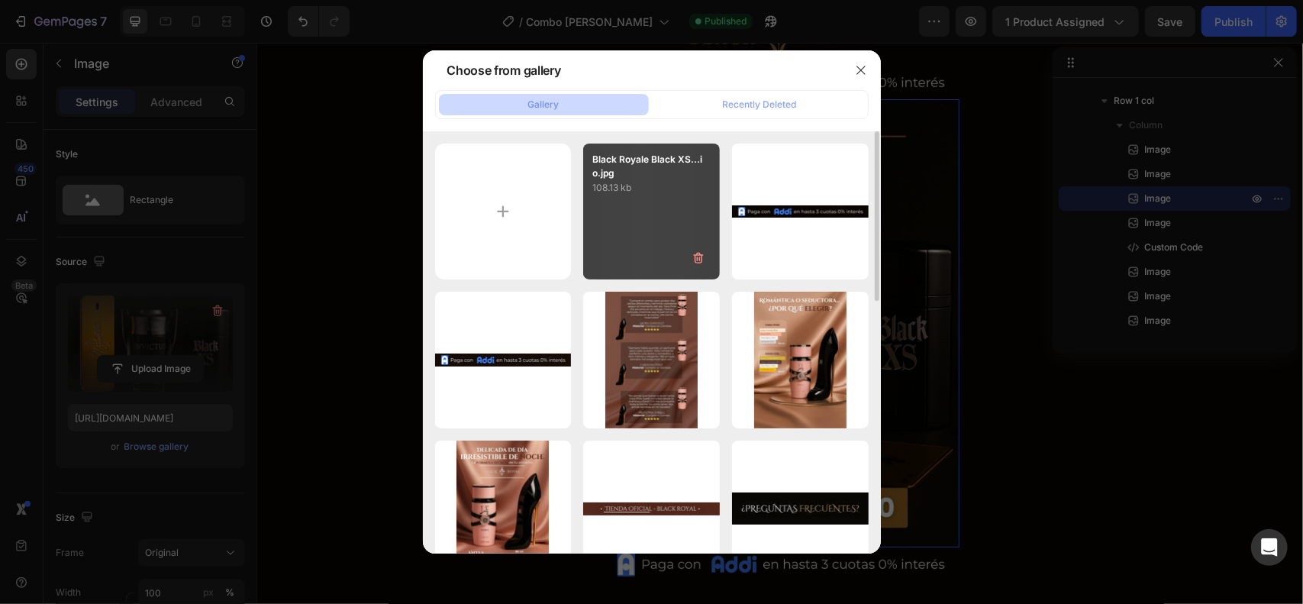
click at [632, 247] on div "Black Royale Black XS...io.jpg 108.13 kb" at bounding box center [651, 212] width 137 height 137
type input "[URL][DOMAIN_NAME]"
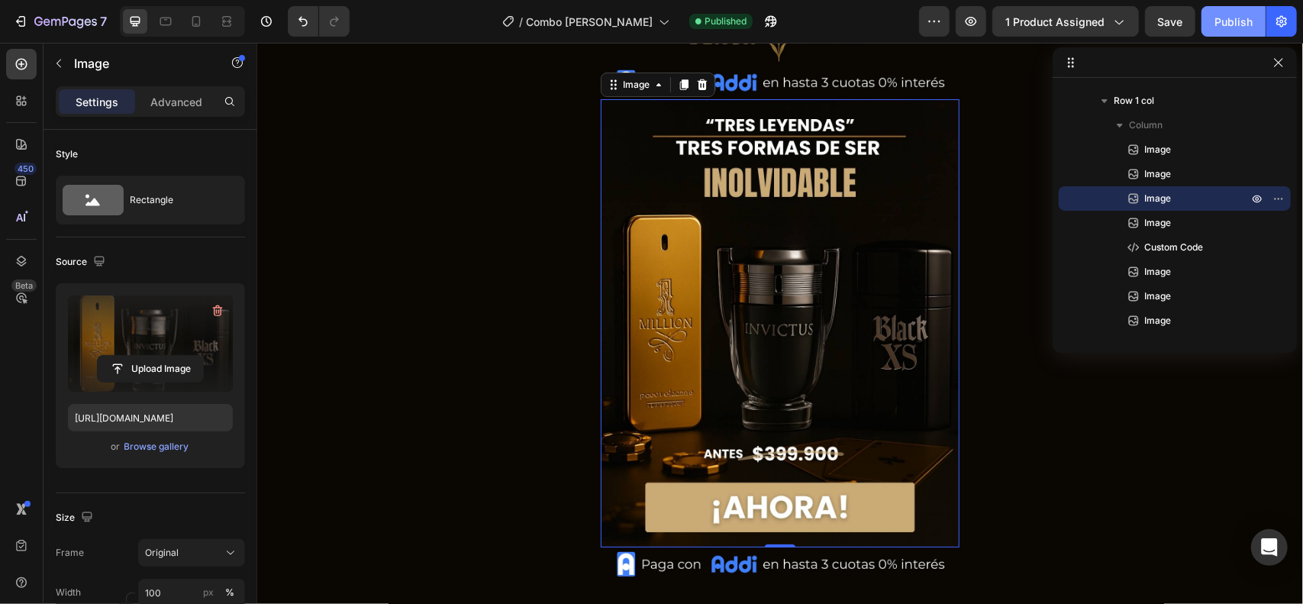
drag, startPoint x: 1230, startPoint y: 26, endPoint x: 948, endPoint y: 1, distance: 282.8
click at [1230, 26] on div "Publish" at bounding box center [1234, 22] width 38 height 16
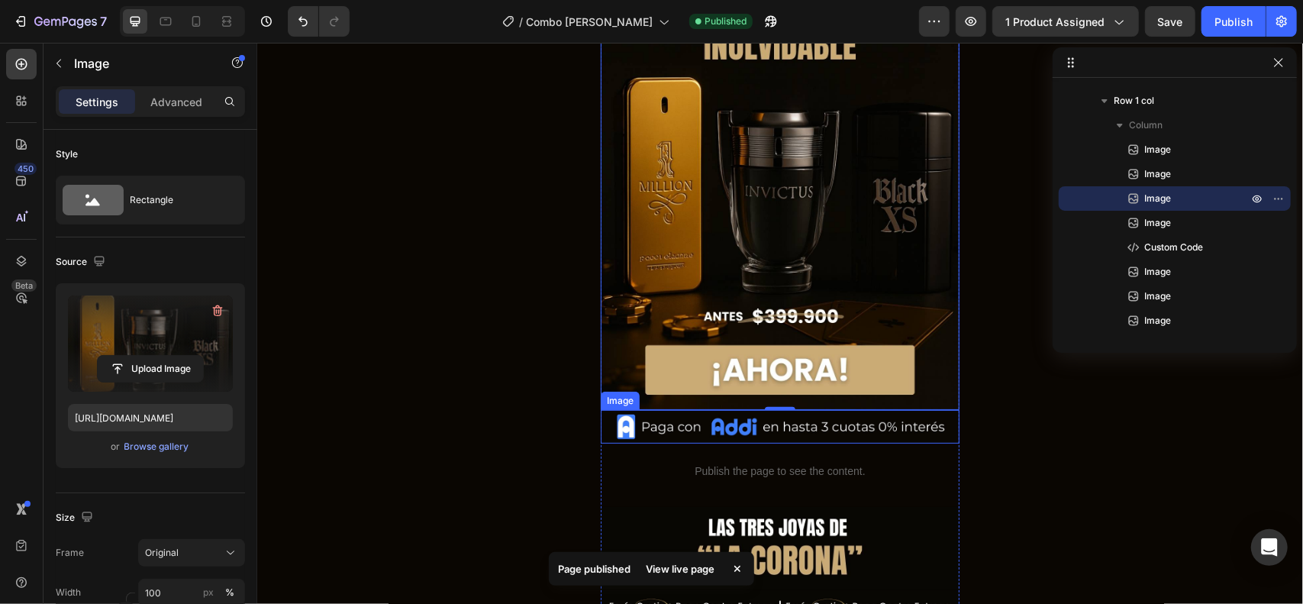
scroll to position [202, 0]
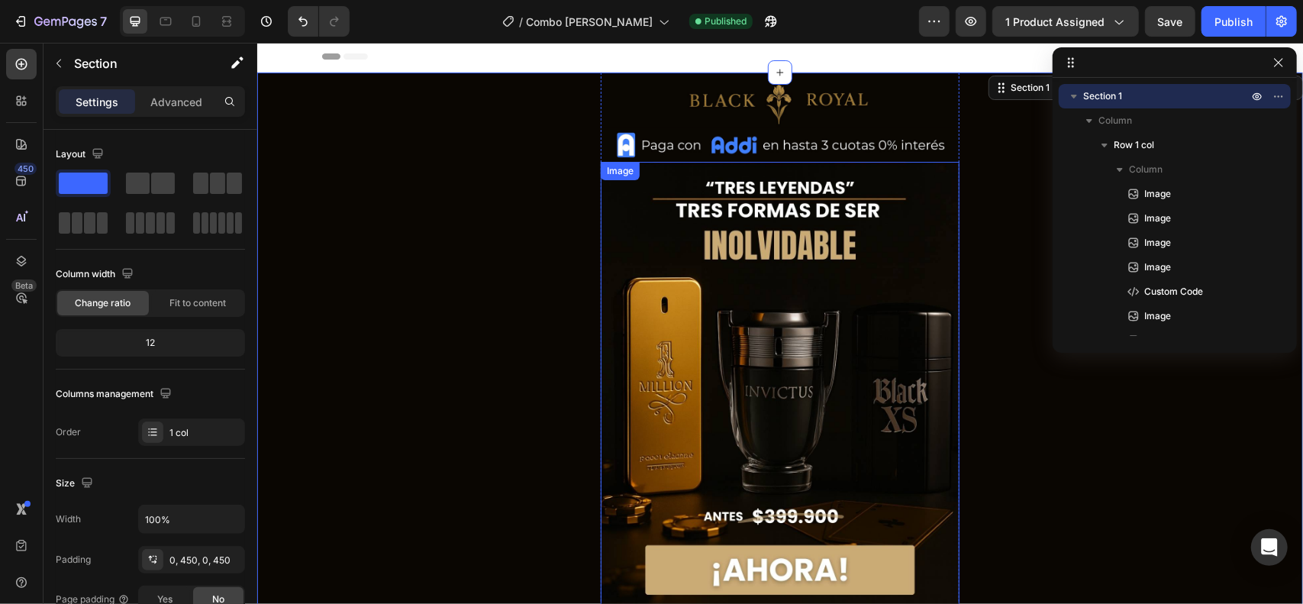
scroll to position [0, 0]
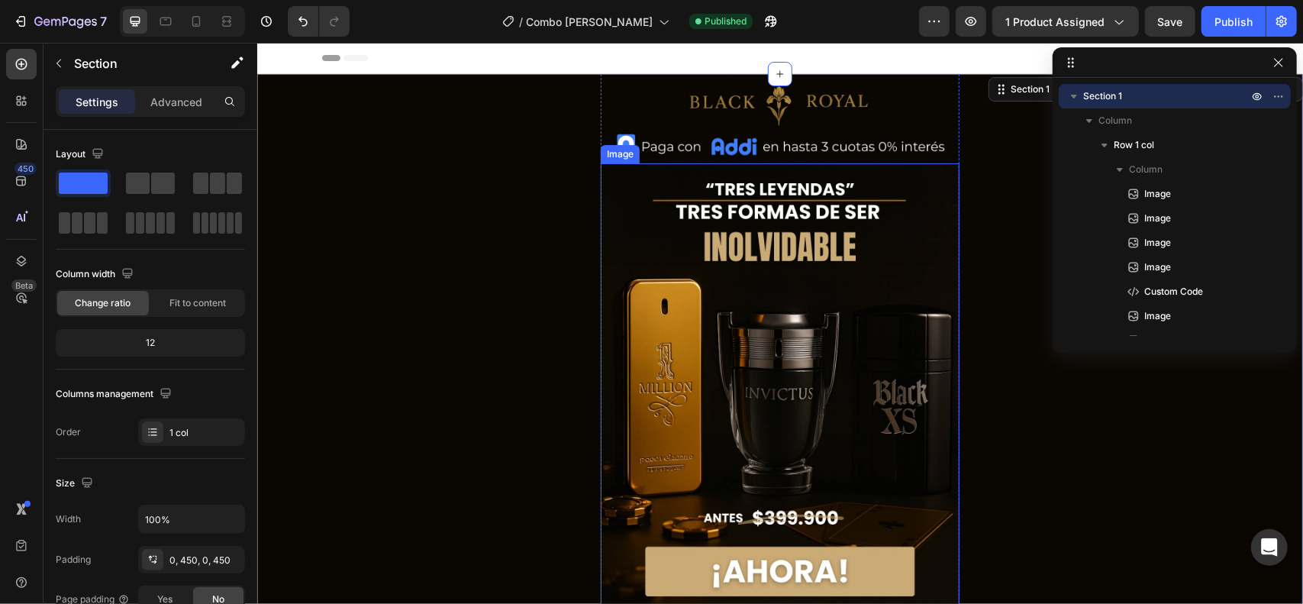
drag, startPoint x: 823, startPoint y: 344, endPoint x: 750, endPoint y: 360, distance: 75.2
click at [823, 344] on img at bounding box center [779, 387] width 359 height 449
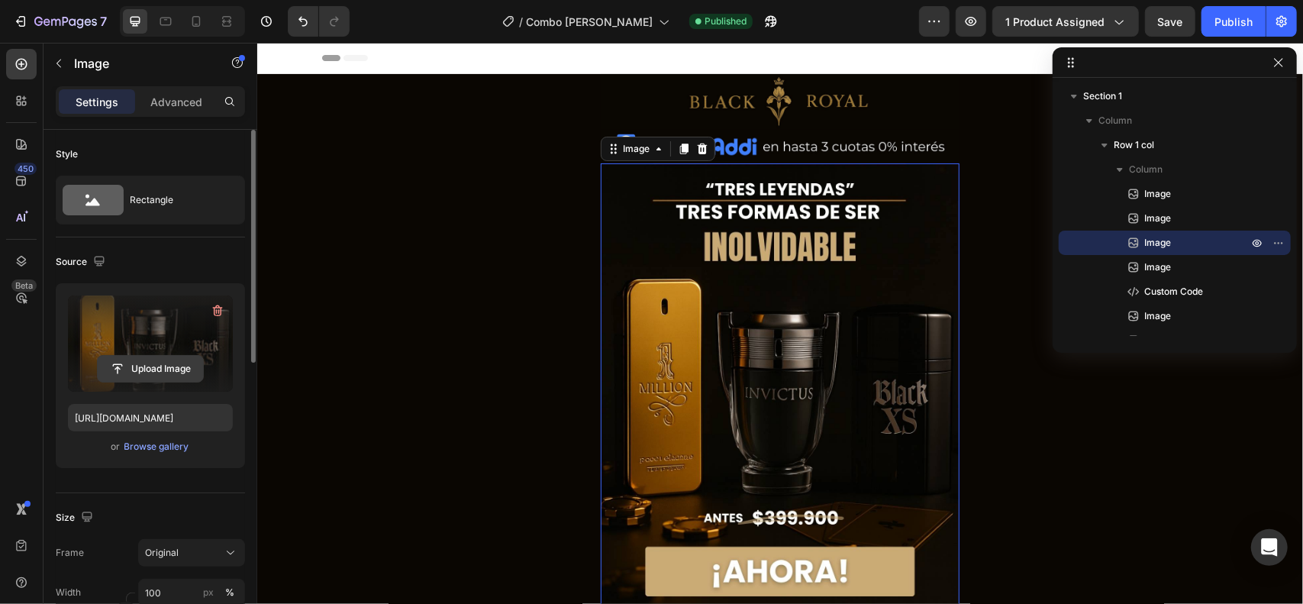
click at [174, 370] on input "file" at bounding box center [150, 369] width 105 height 26
click at [201, 23] on icon at bounding box center [196, 21] width 15 height 15
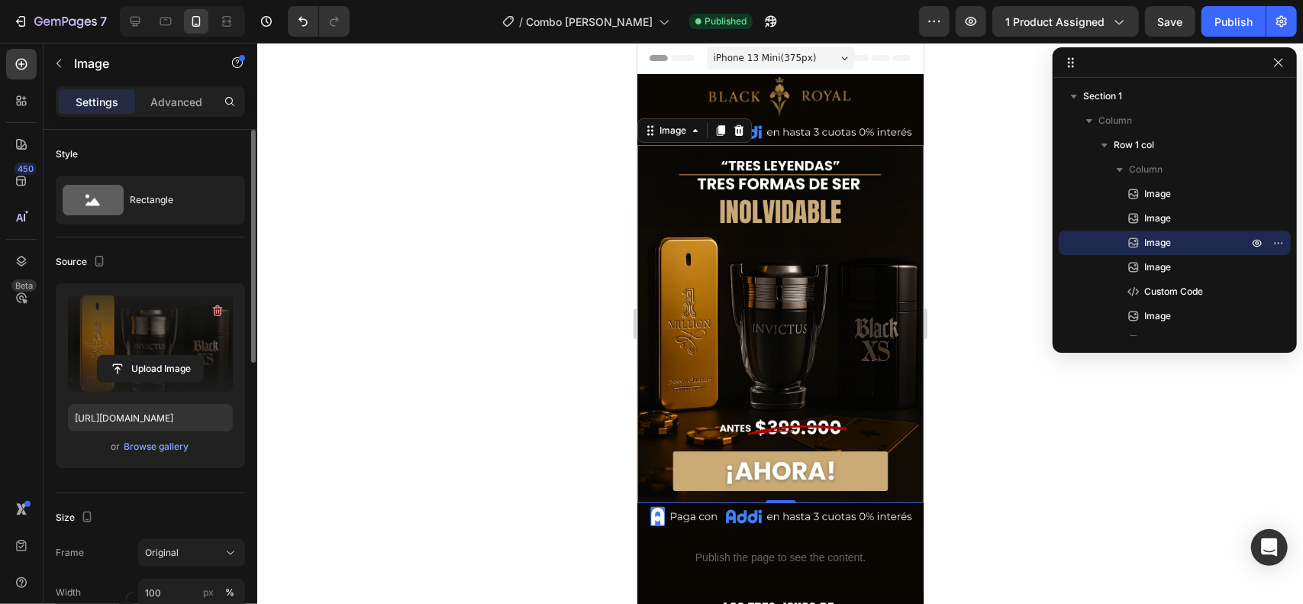
scroll to position [46, 0]
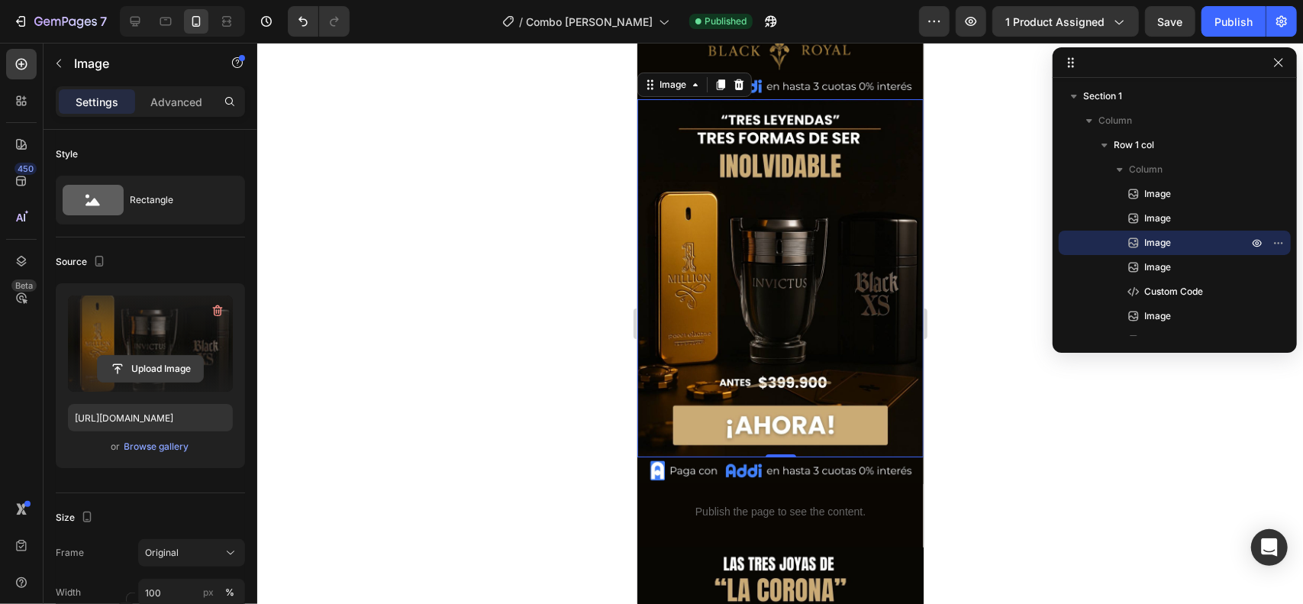
click at [166, 364] on input "file" at bounding box center [150, 369] width 105 height 26
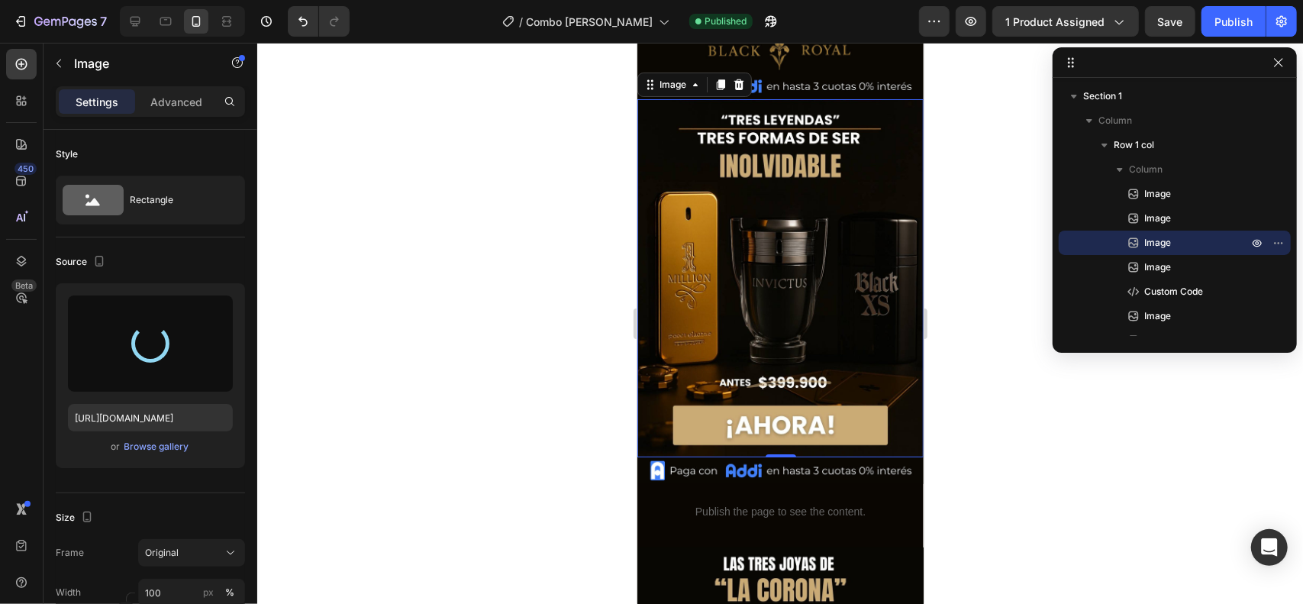
type input "[URL][DOMAIN_NAME]"
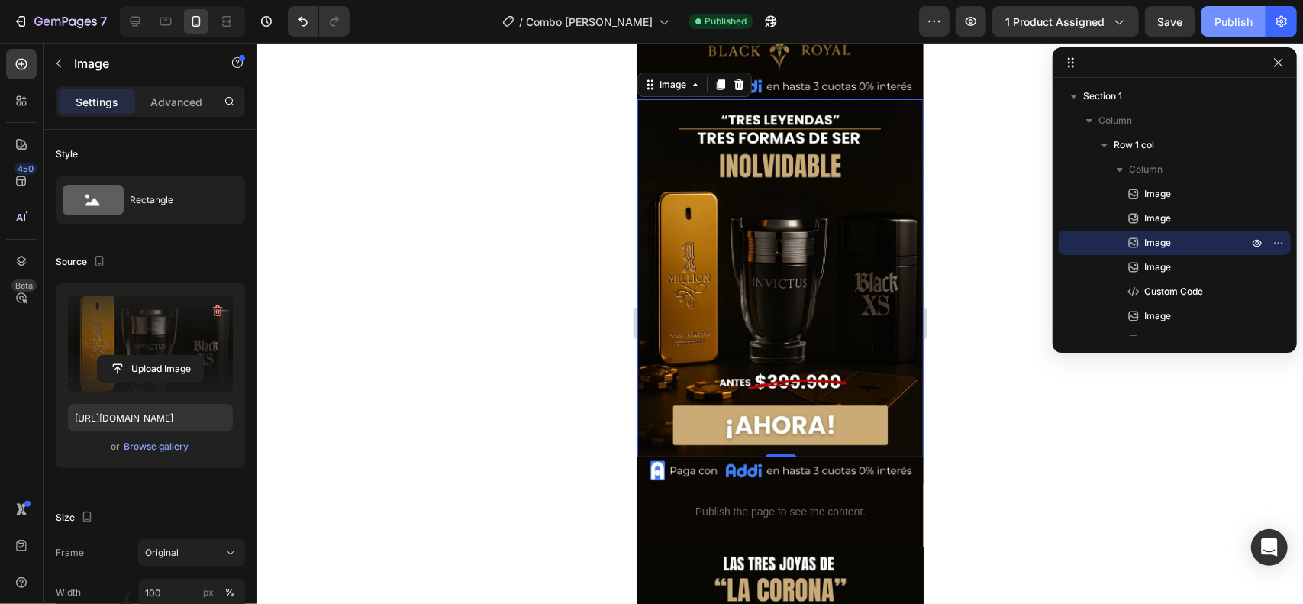
click at [1227, 21] on div "Publish" at bounding box center [1234, 22] width 38 height 16
click at [140, 24] on icon at bounding box center [134, 21] width 15 height 15
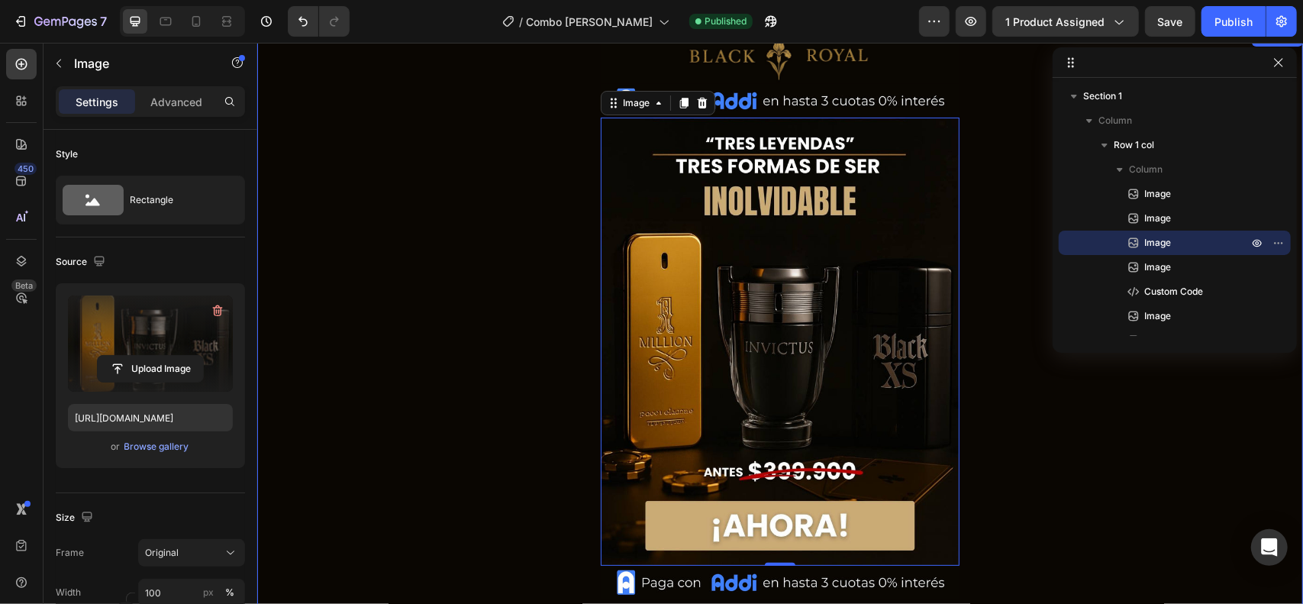
scroll to position [64, 0]
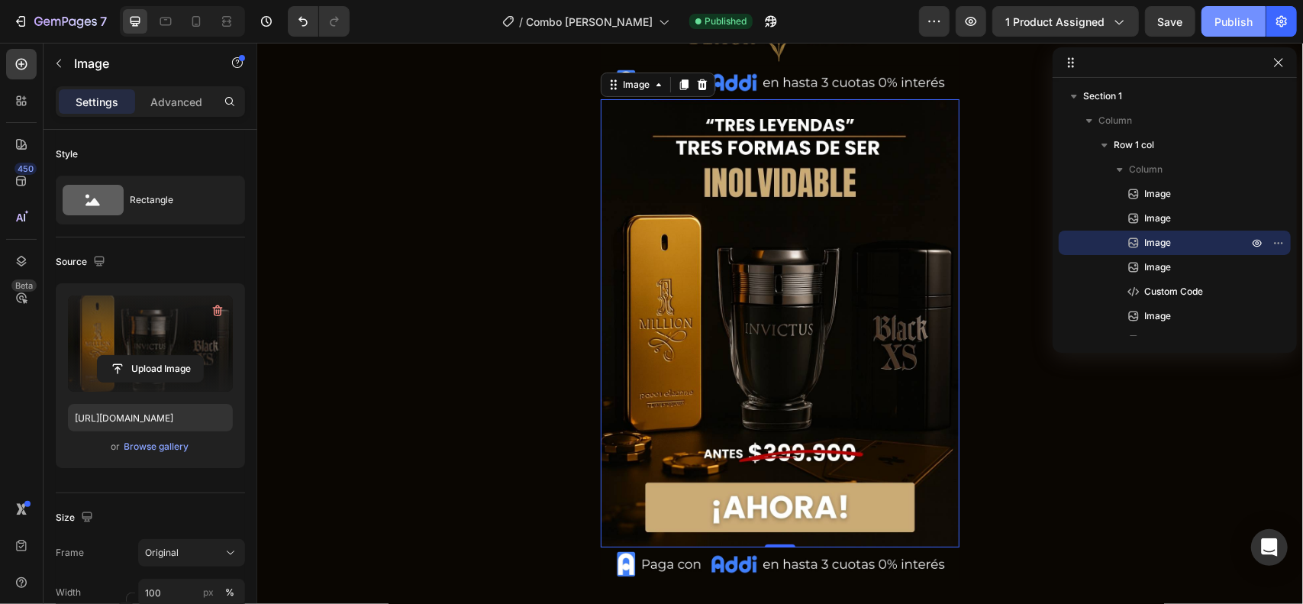
click at [1214, 28] on button "Publish" at bounding box center [1234, 21] width 64 height 31
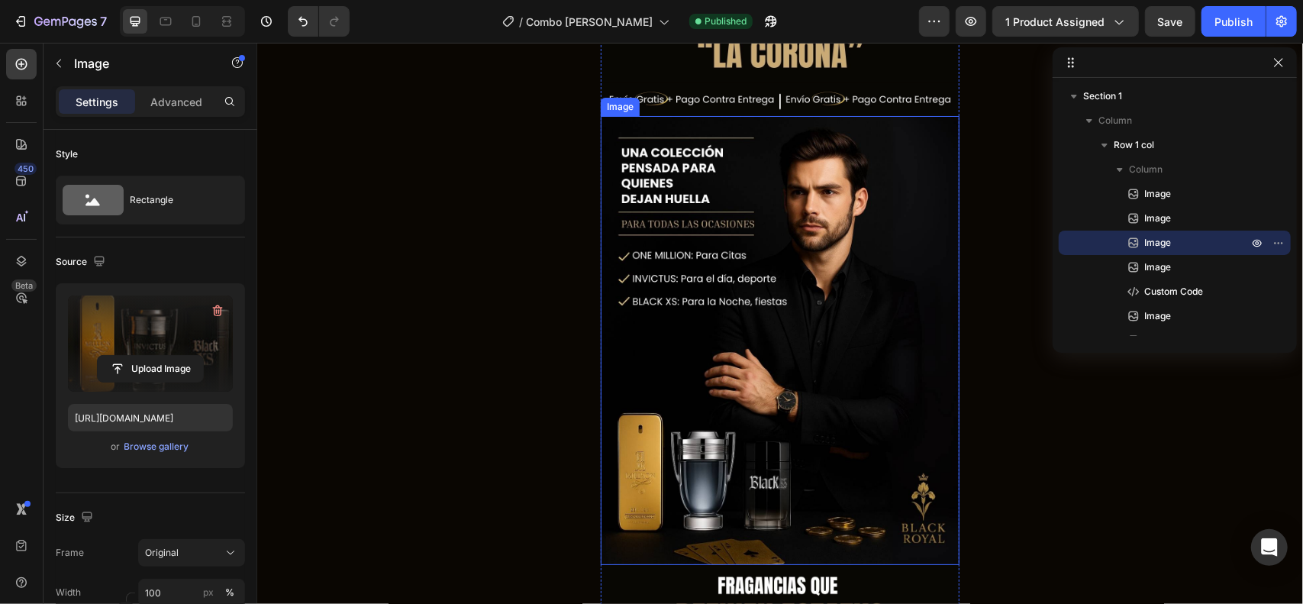
scroll to position [708, 0]
